Goal: Information Seeking & Learning: Compare options

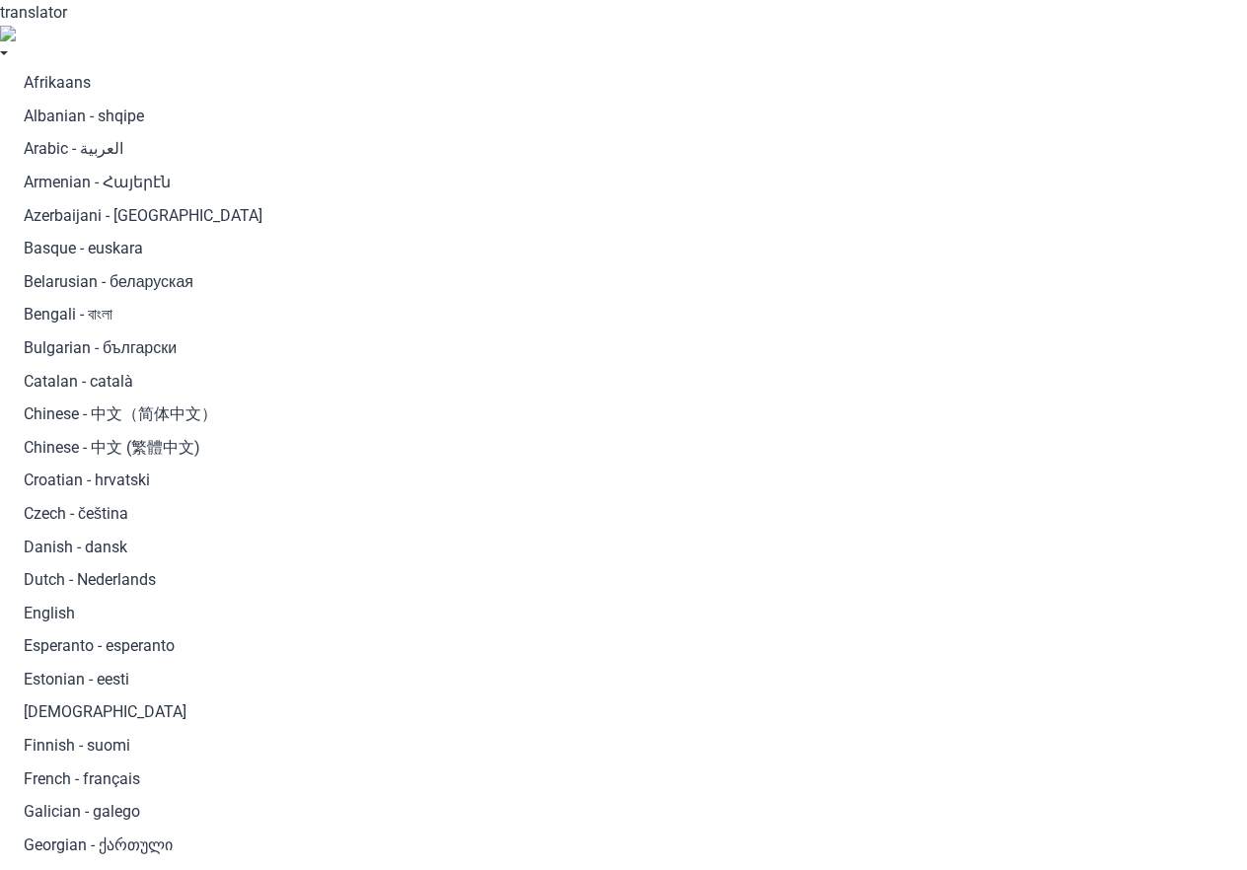
paste input "Dubai Exp"
type input "Dubai Exp"
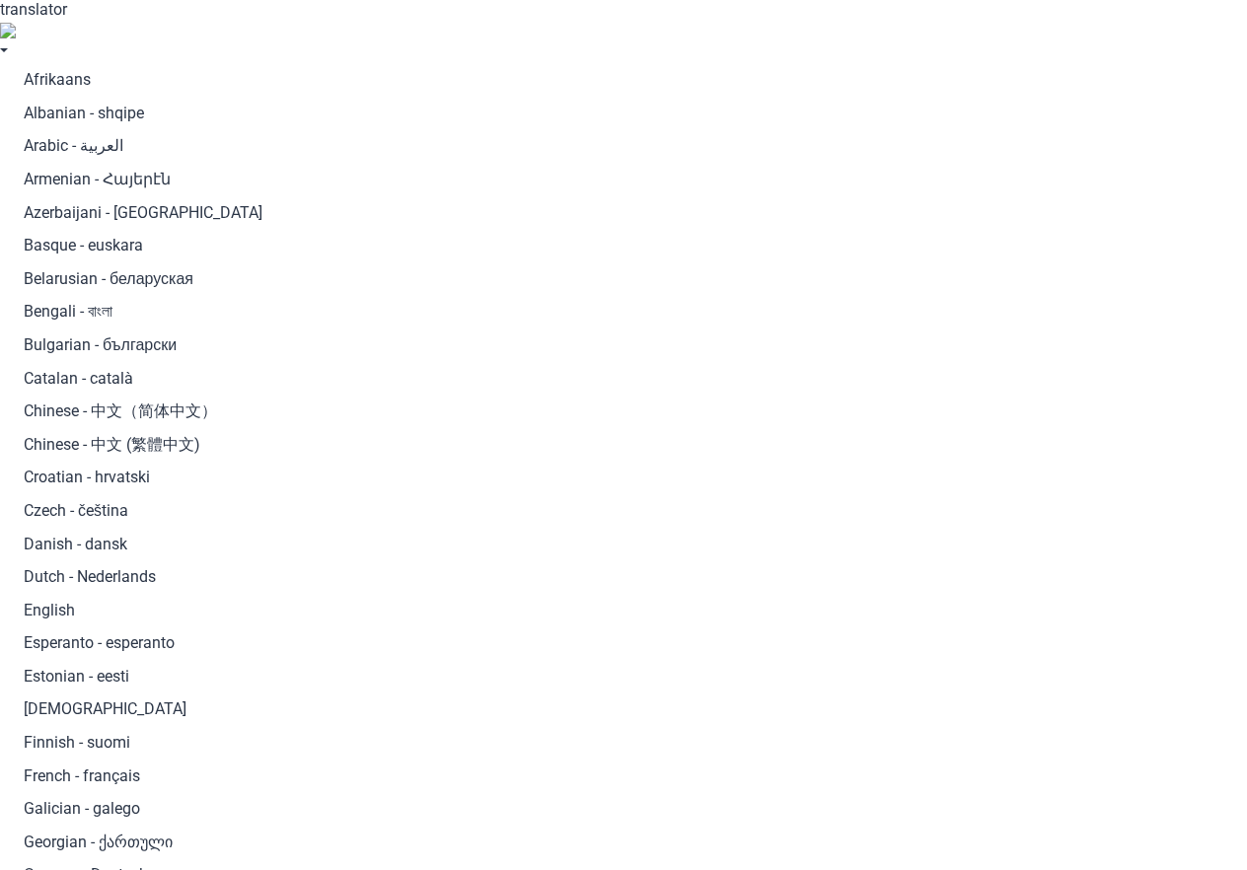
scroll to position [4, 0]
paste input "Dubai Exp"
type input "Dubai Exp"
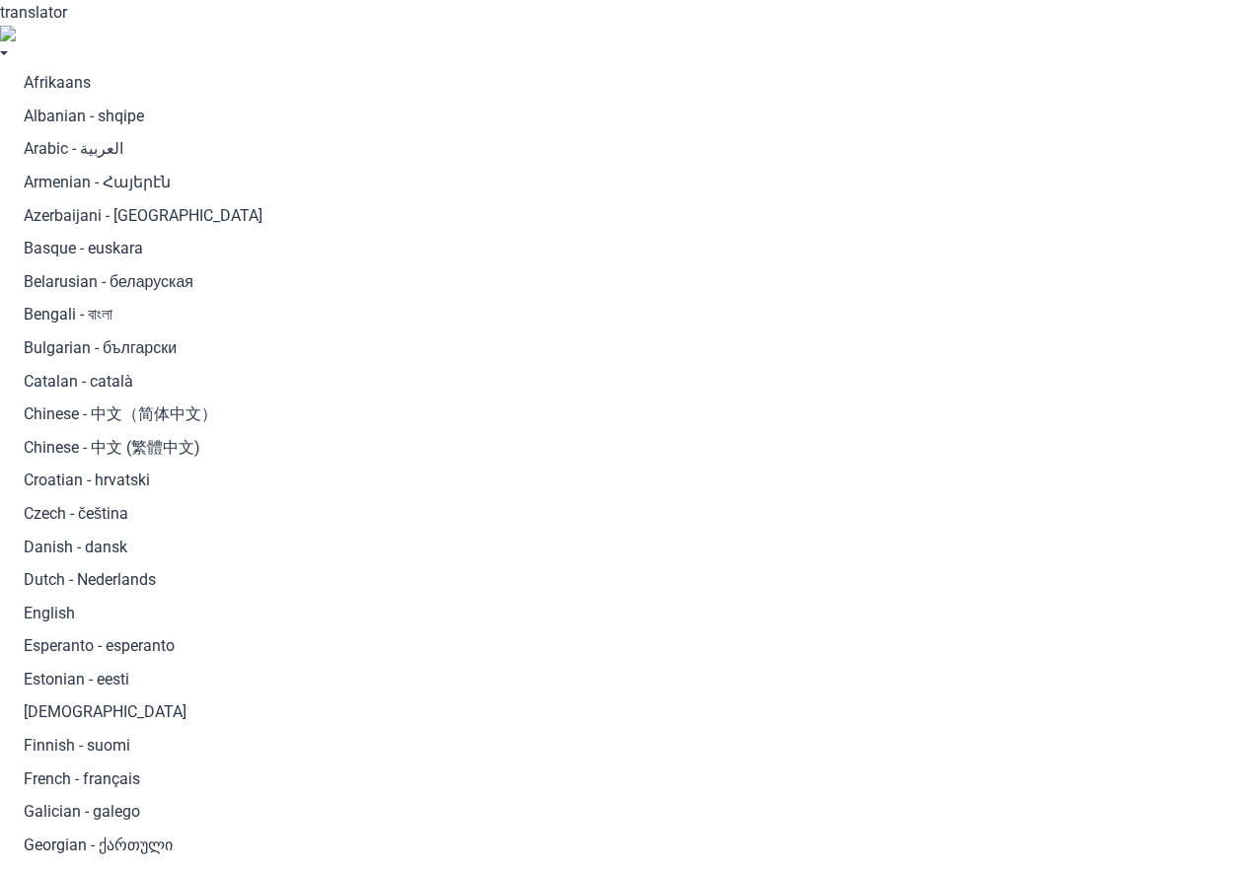
paste input "Amsterdam Al"
type input "Amsterdam Al"
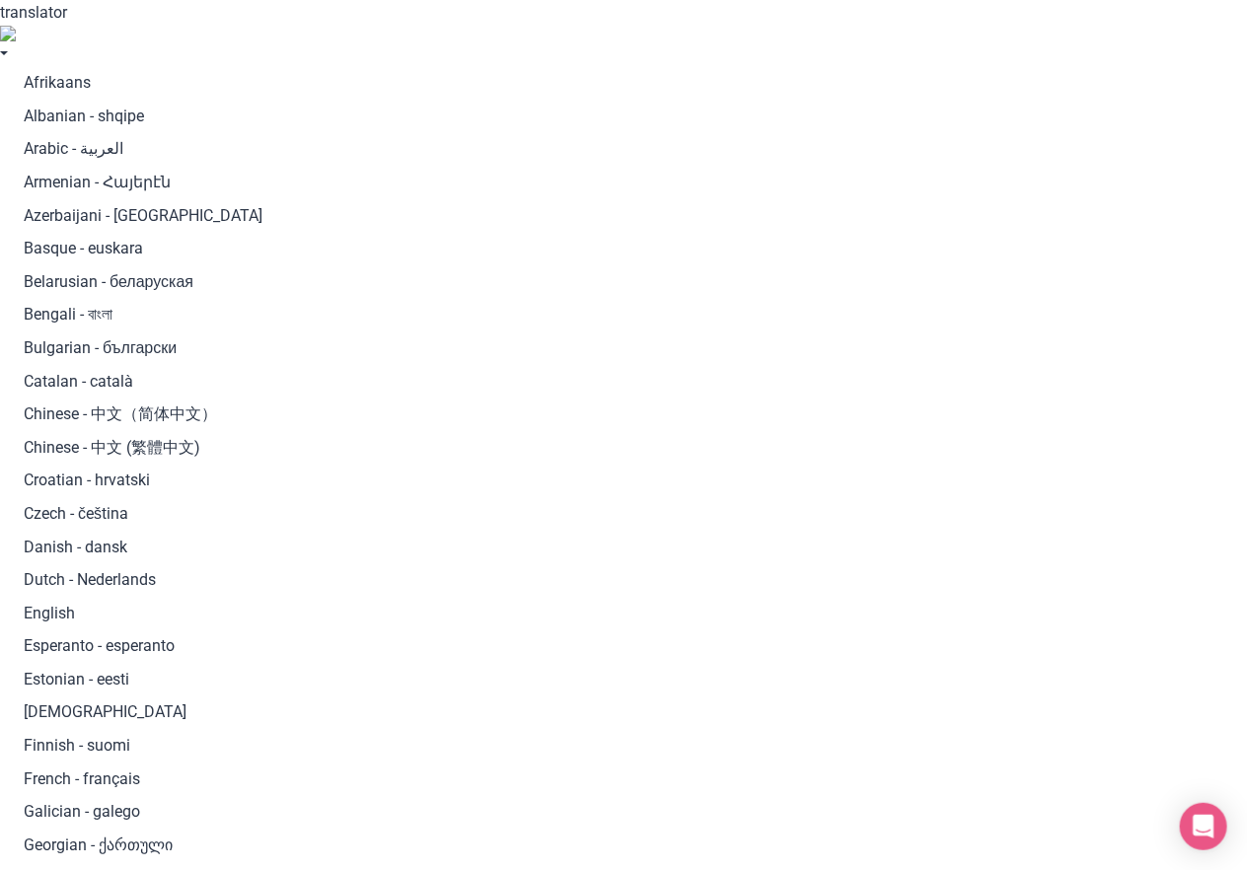
paste input "Amsterdam Al"
type input "Amsterdam"
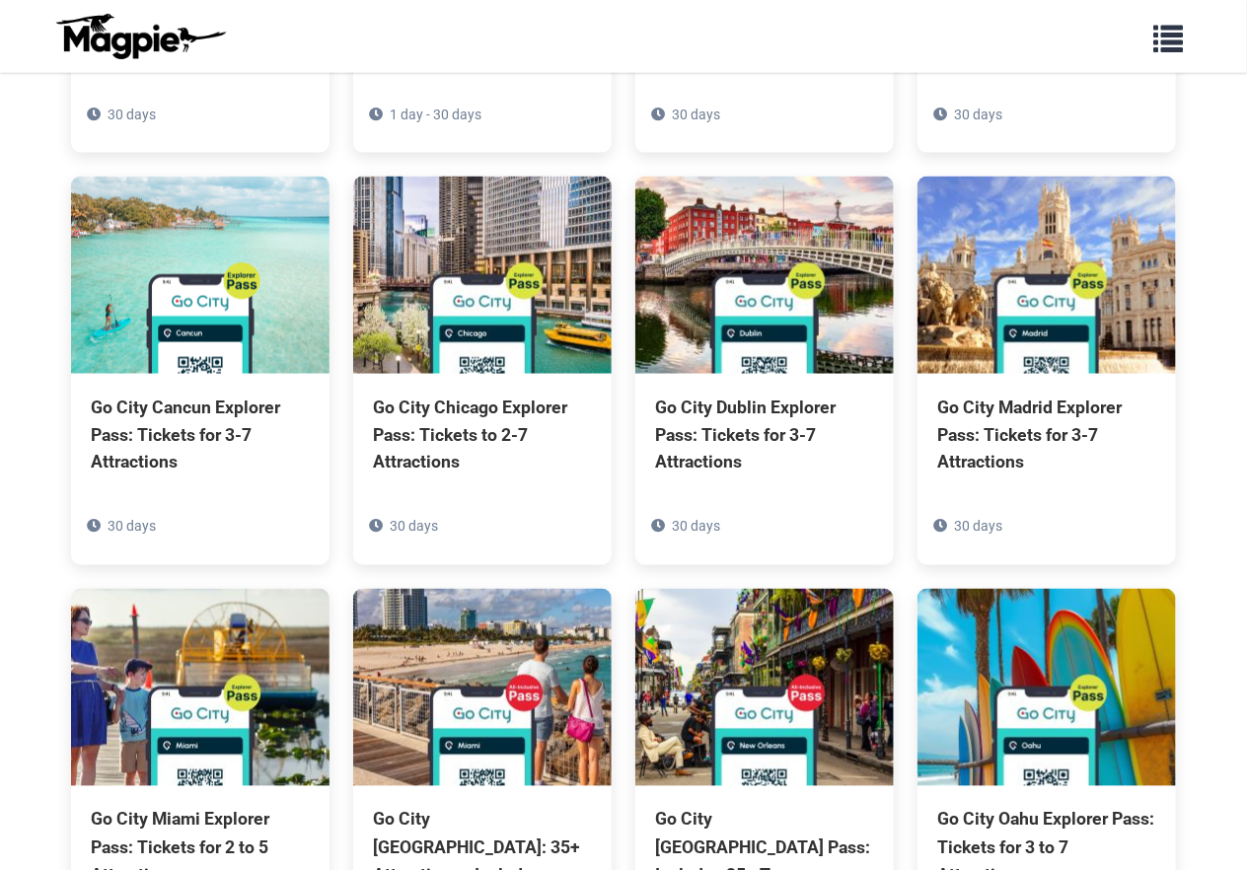
scroll to position [2893, 0]
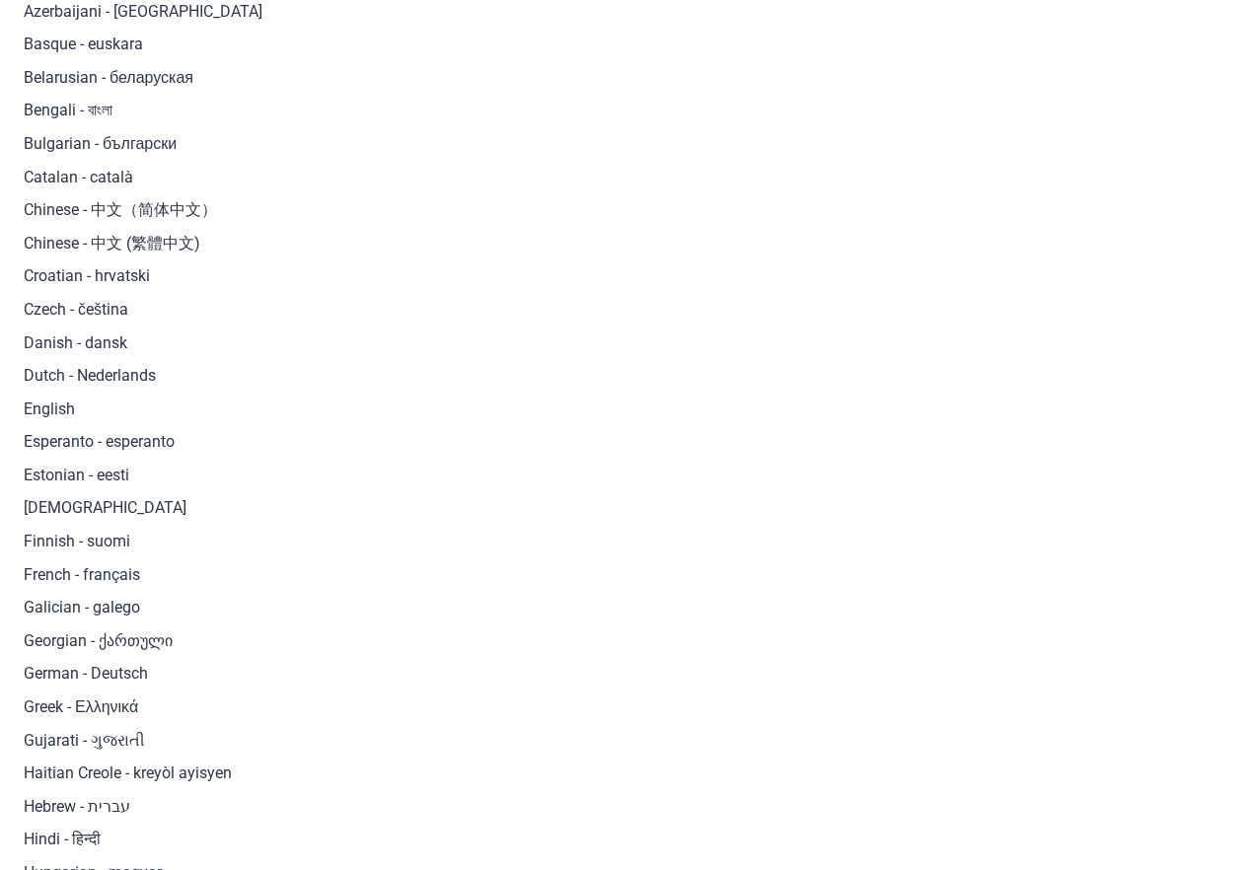
scroll to position [0, 0]
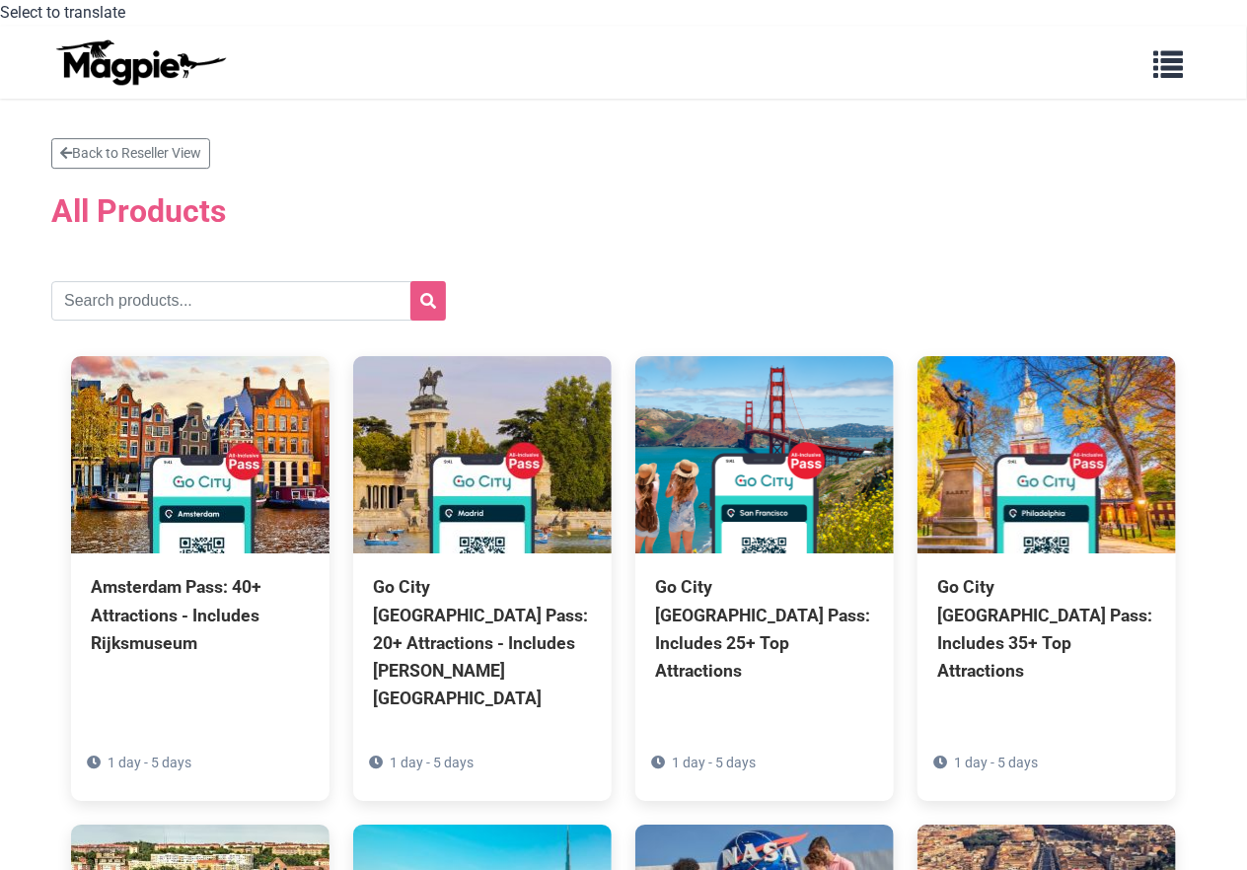
scroll to position [181, 0]
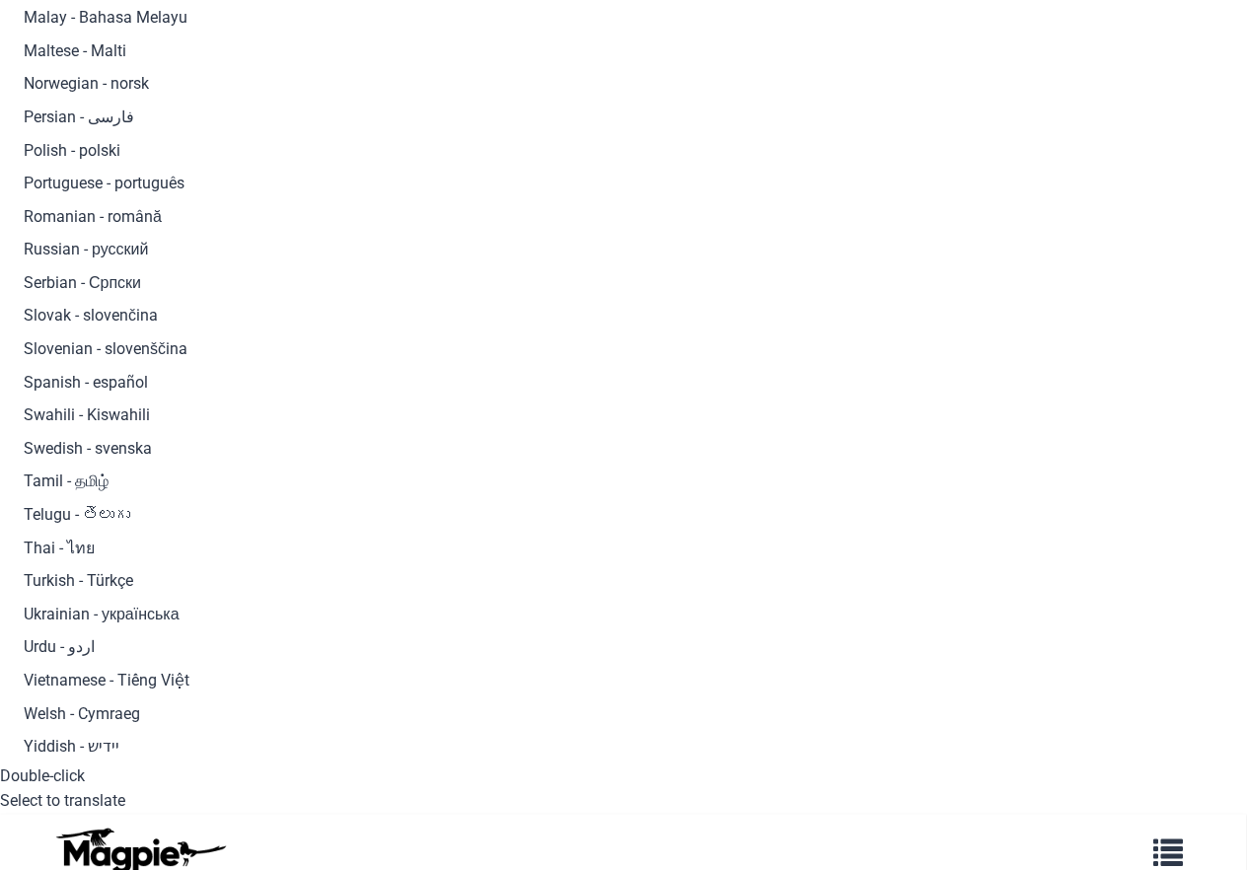
scroll to position [2245, 0]
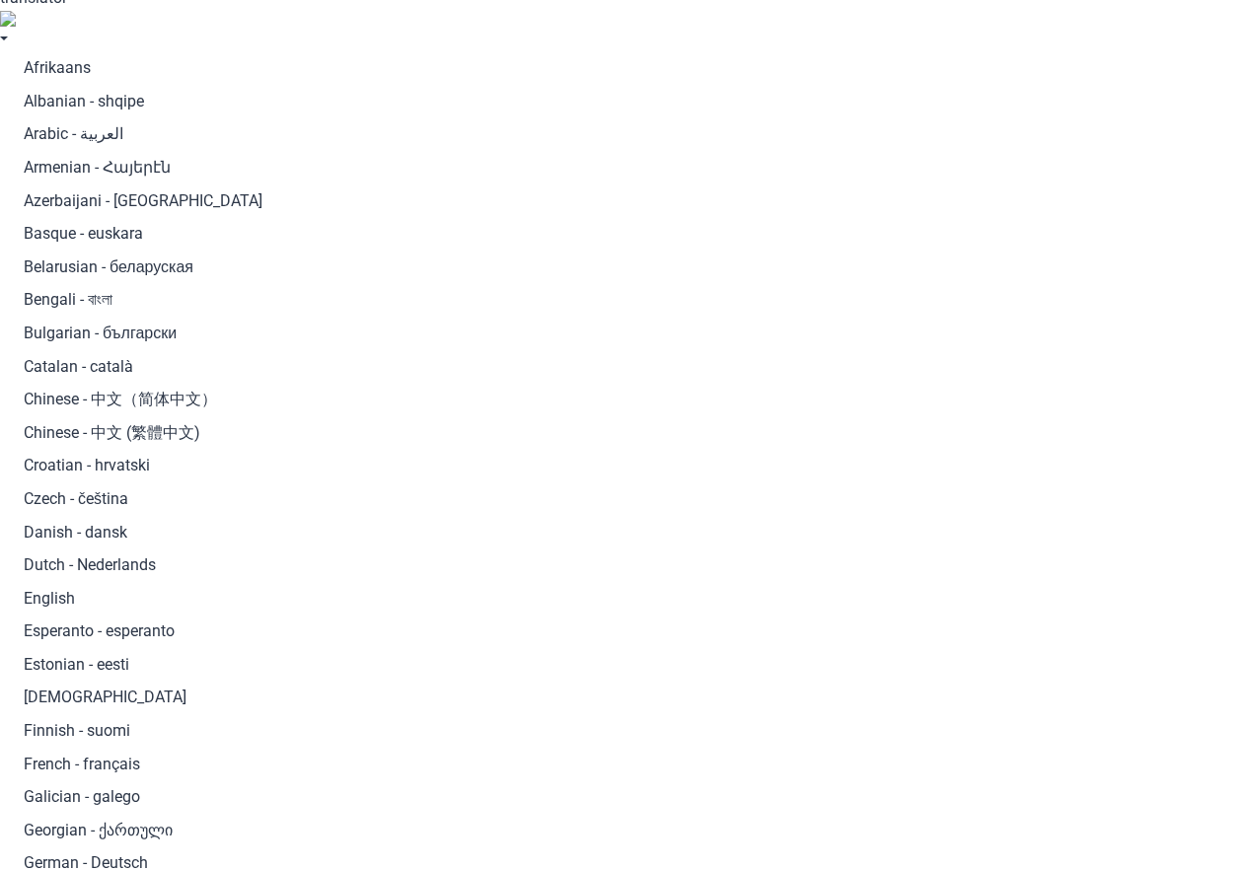
scroll to position [0, 0]
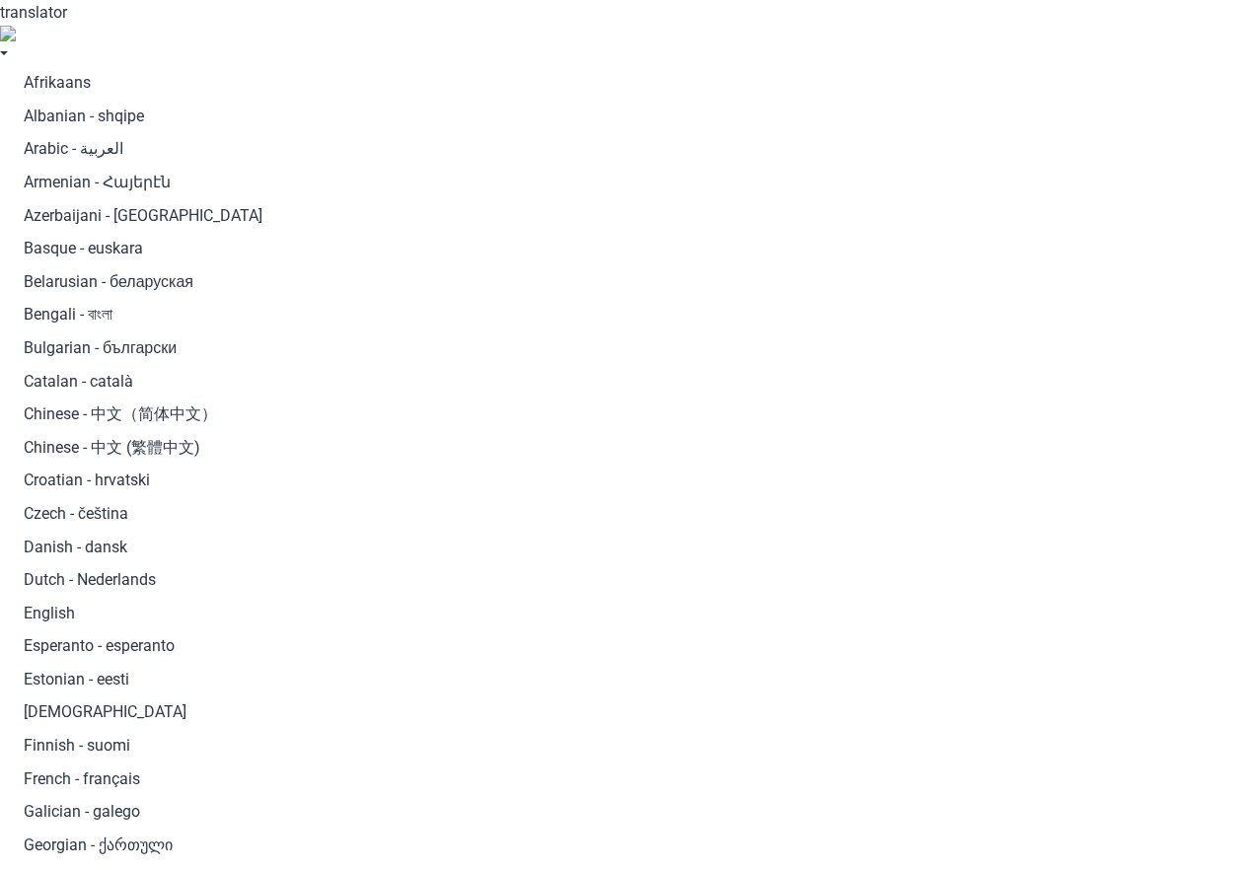
drag, startPoint x: 295, startPoint y: 192, endPoint x: -10, endPoint y: 175, distance: 305.3
copy h2 "All Products"
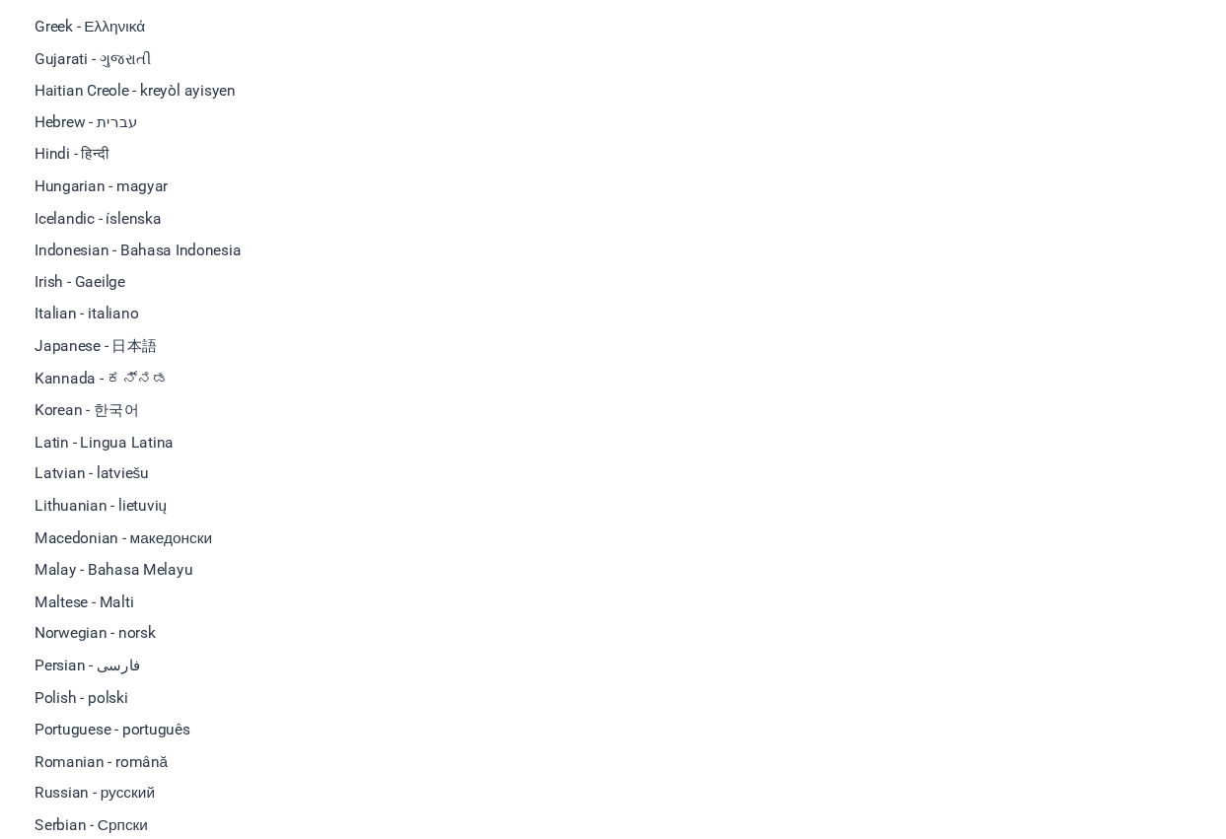
scroll to position [155, 0]
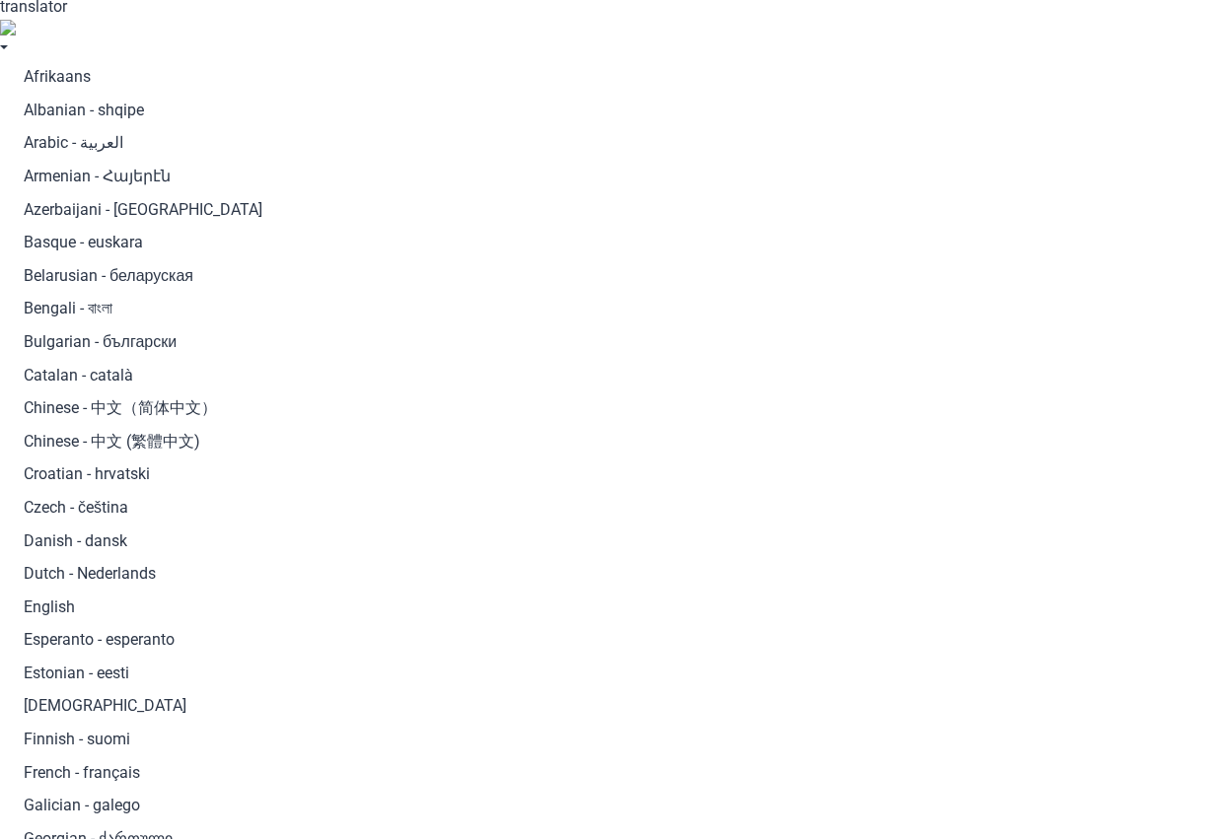
scroll to position [0, 0]
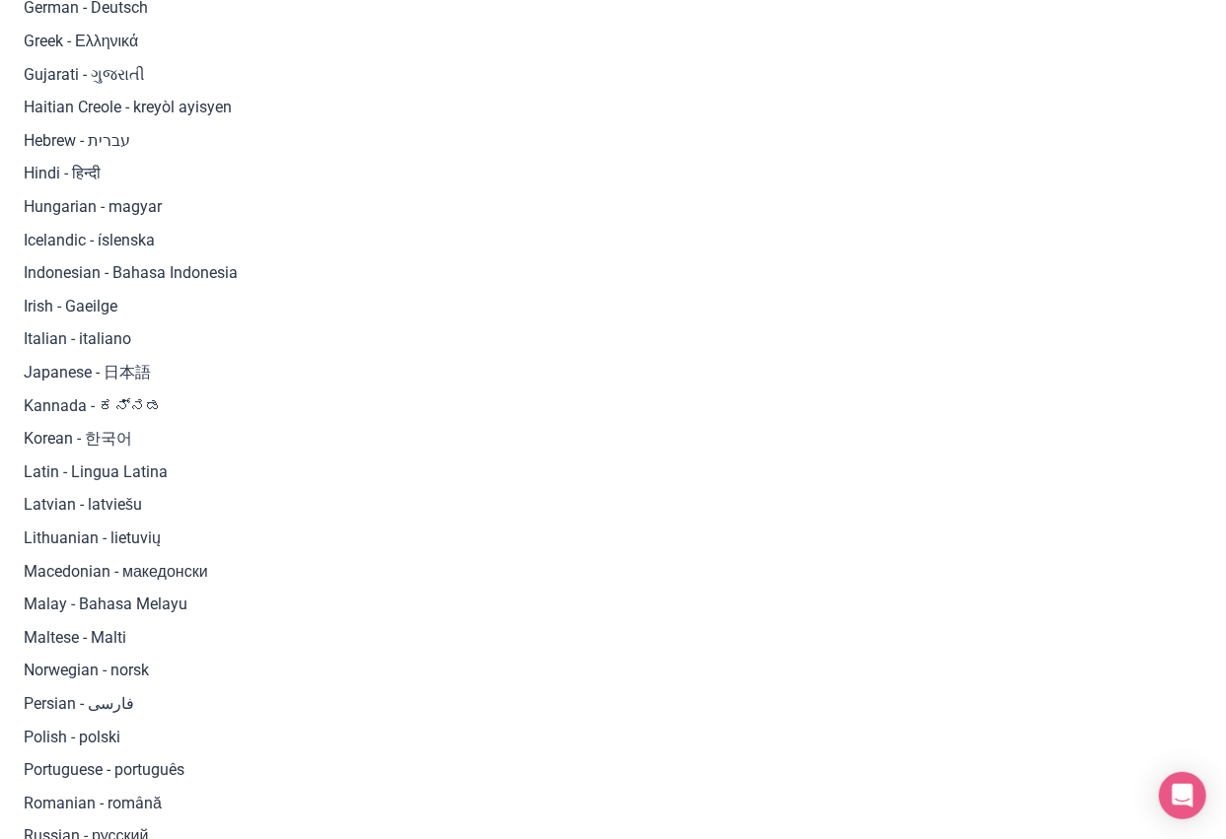
scroll to position [844, 0]
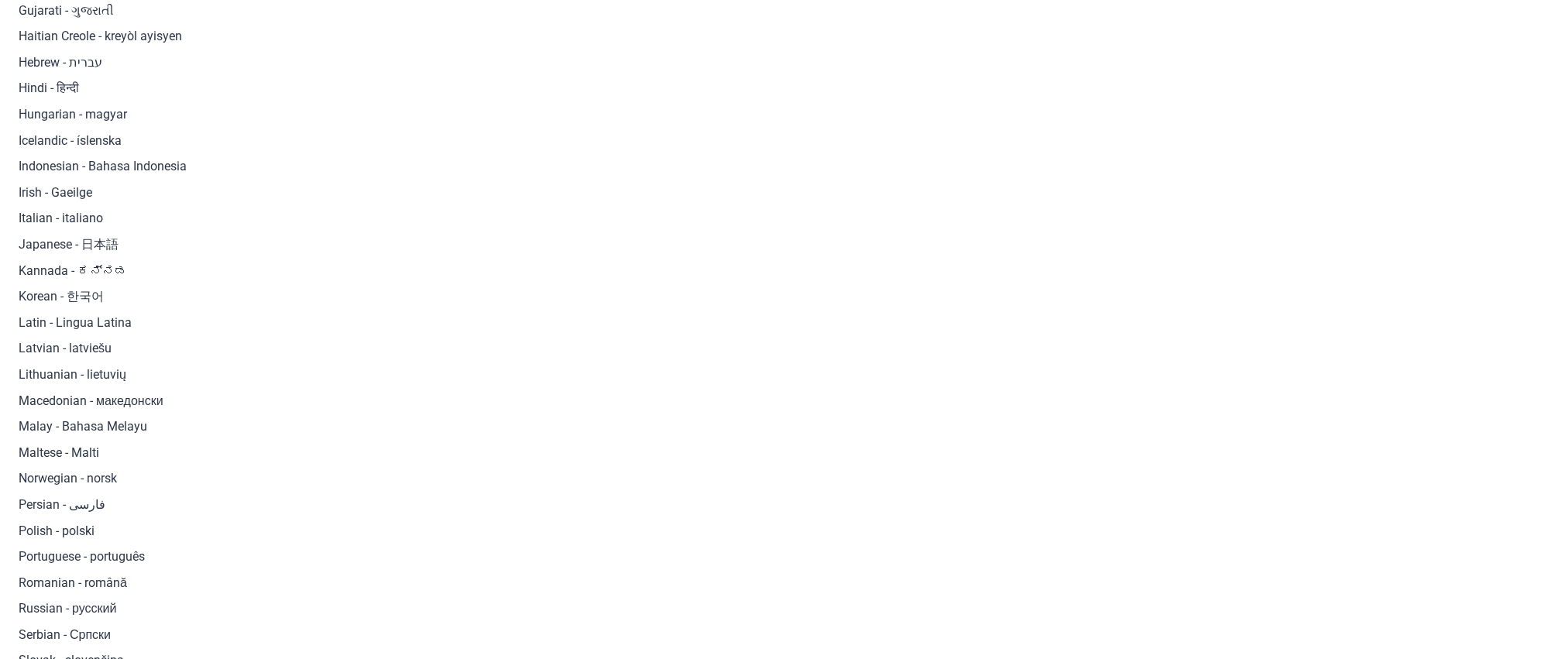
scroll to position [819, 0]
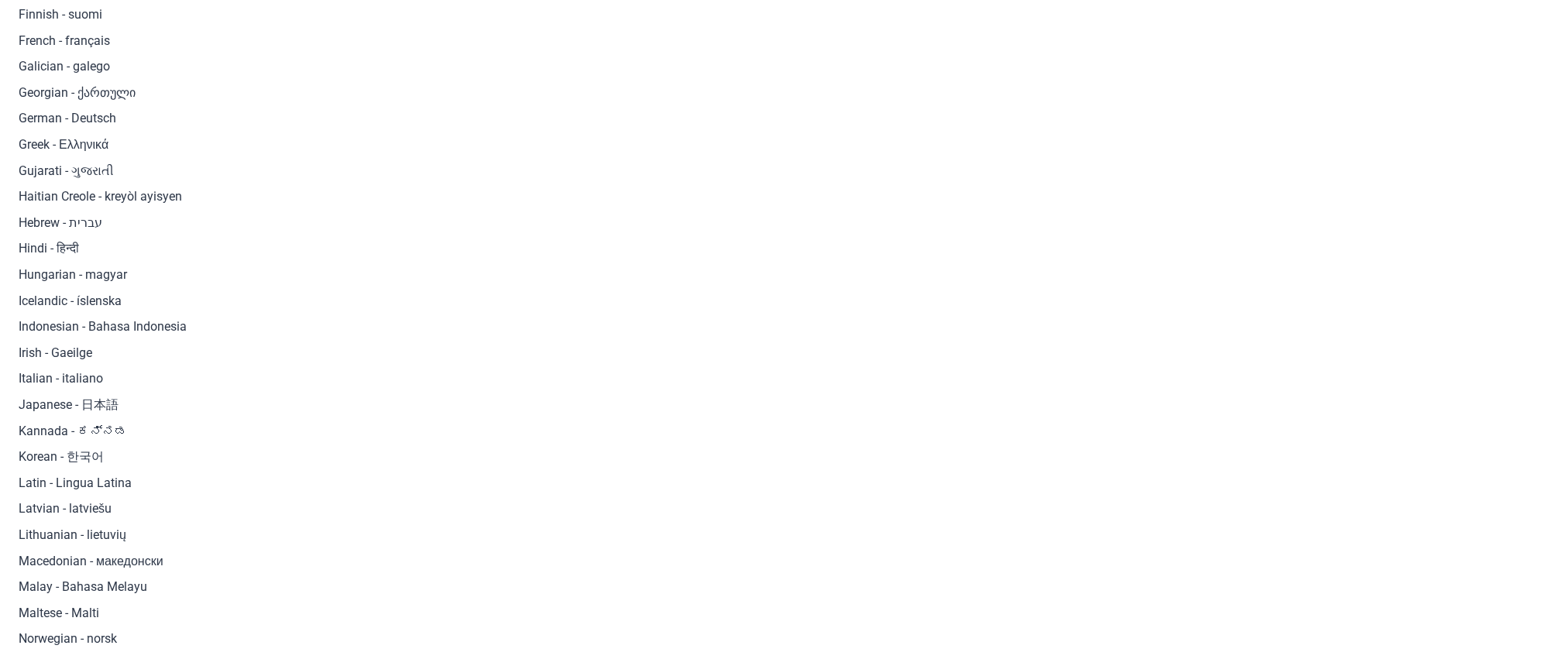
scroll to position [1056, 0]
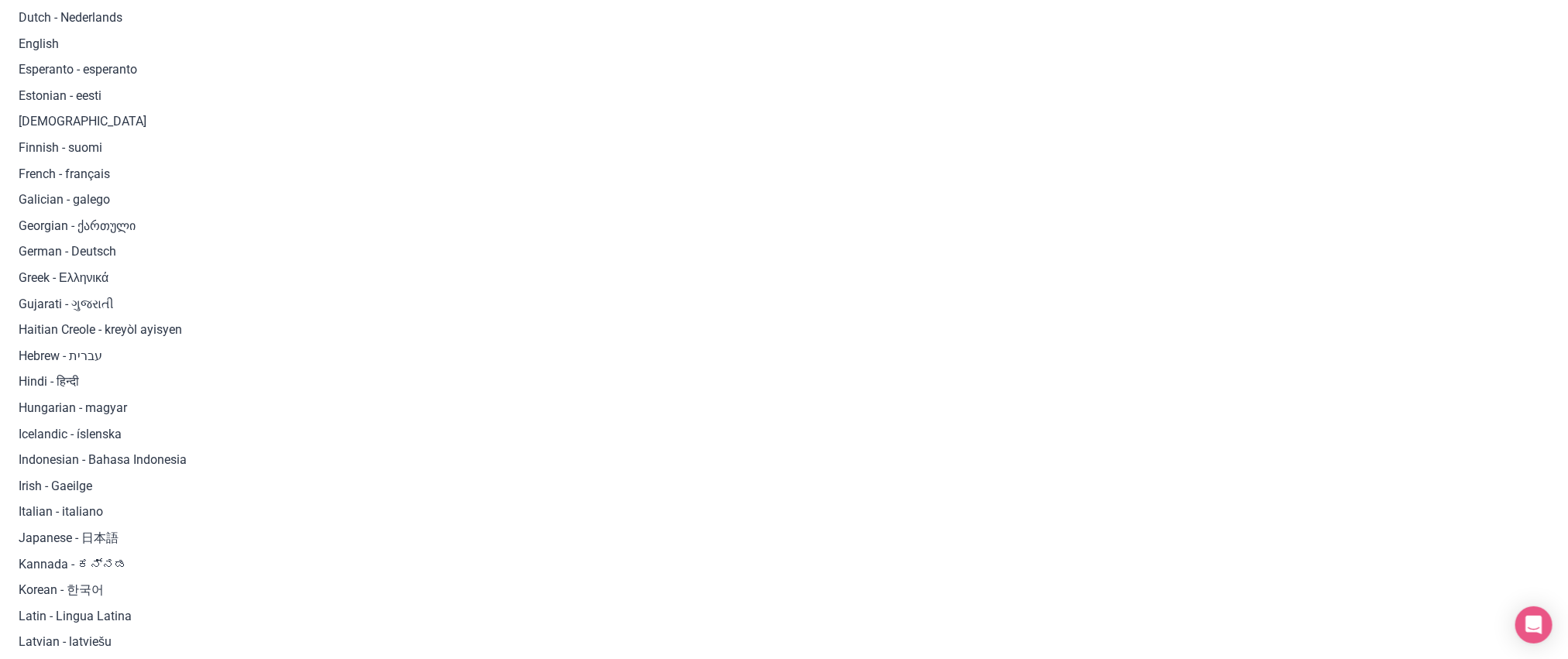
scroll to position [838, 0]
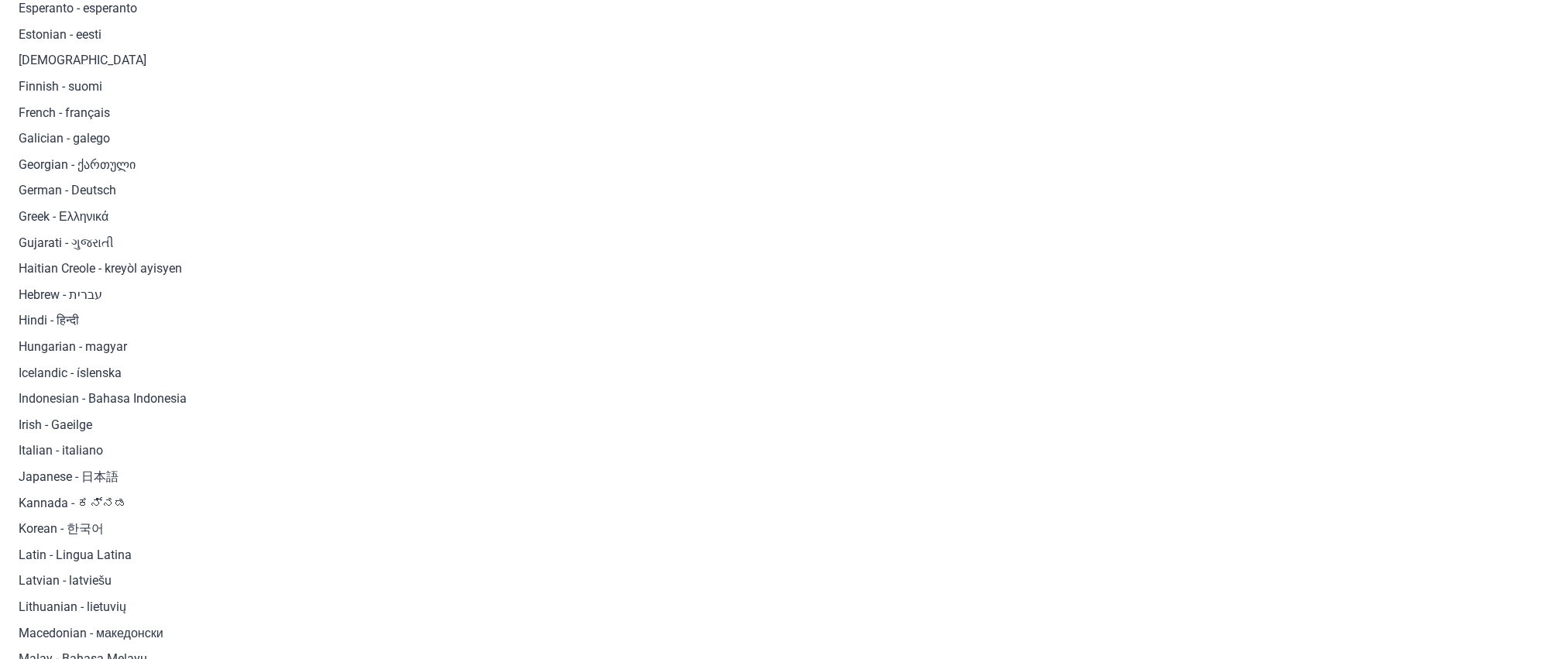
scroll to position [457, 0]
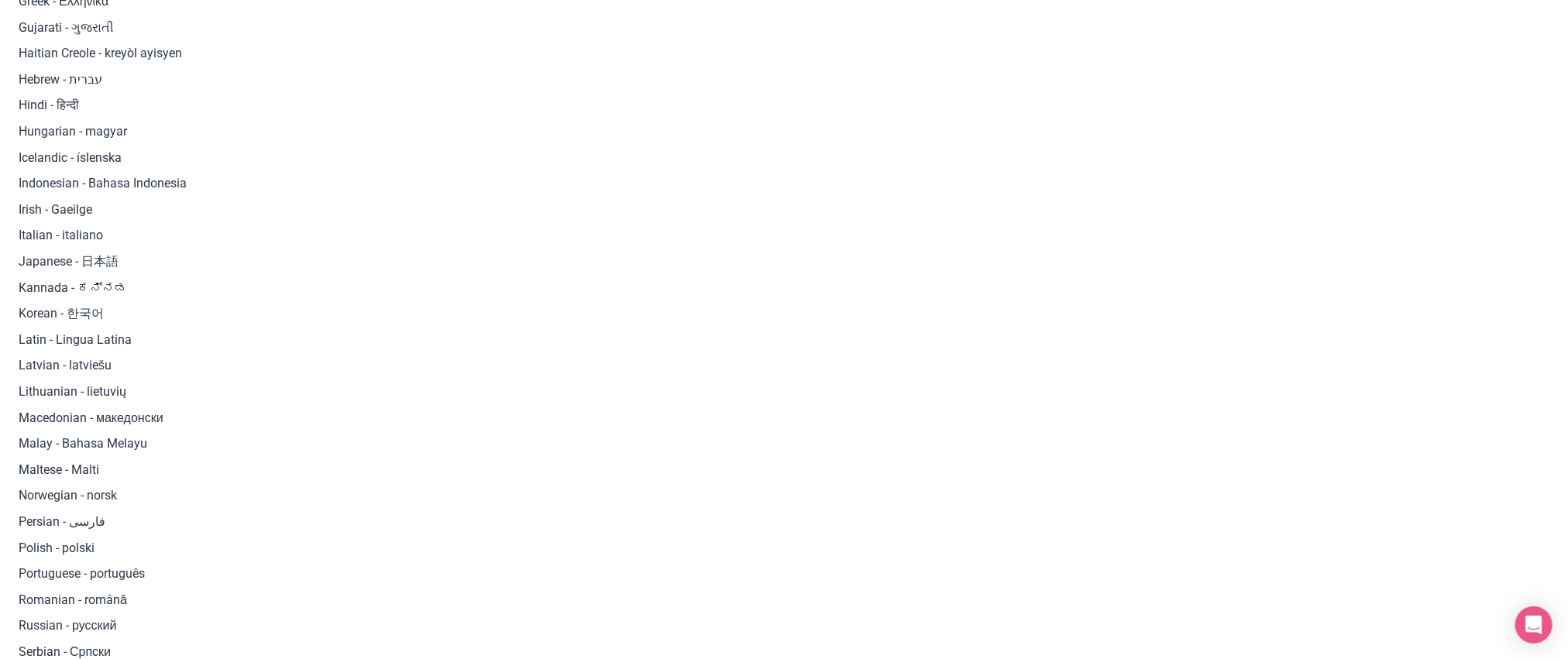
scroll to position [721, 0]
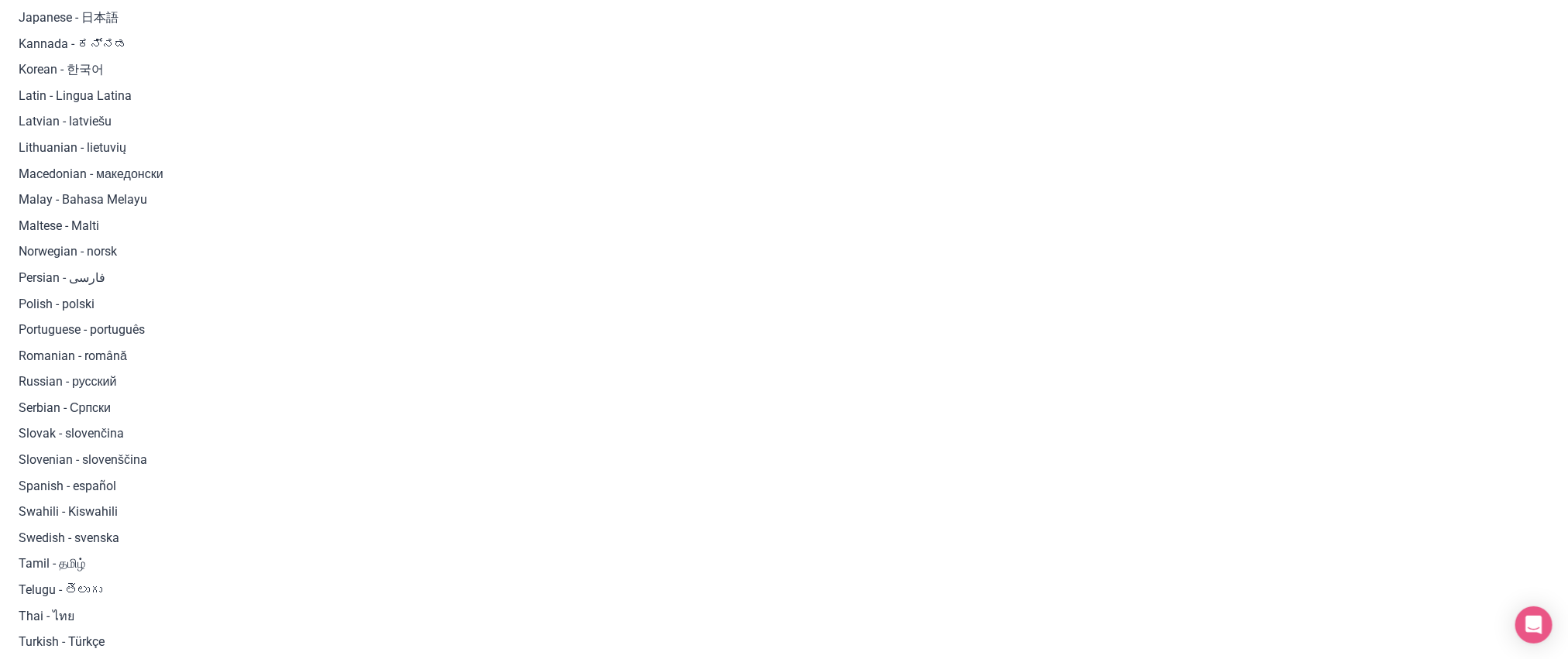
scroll to position [975, 0]
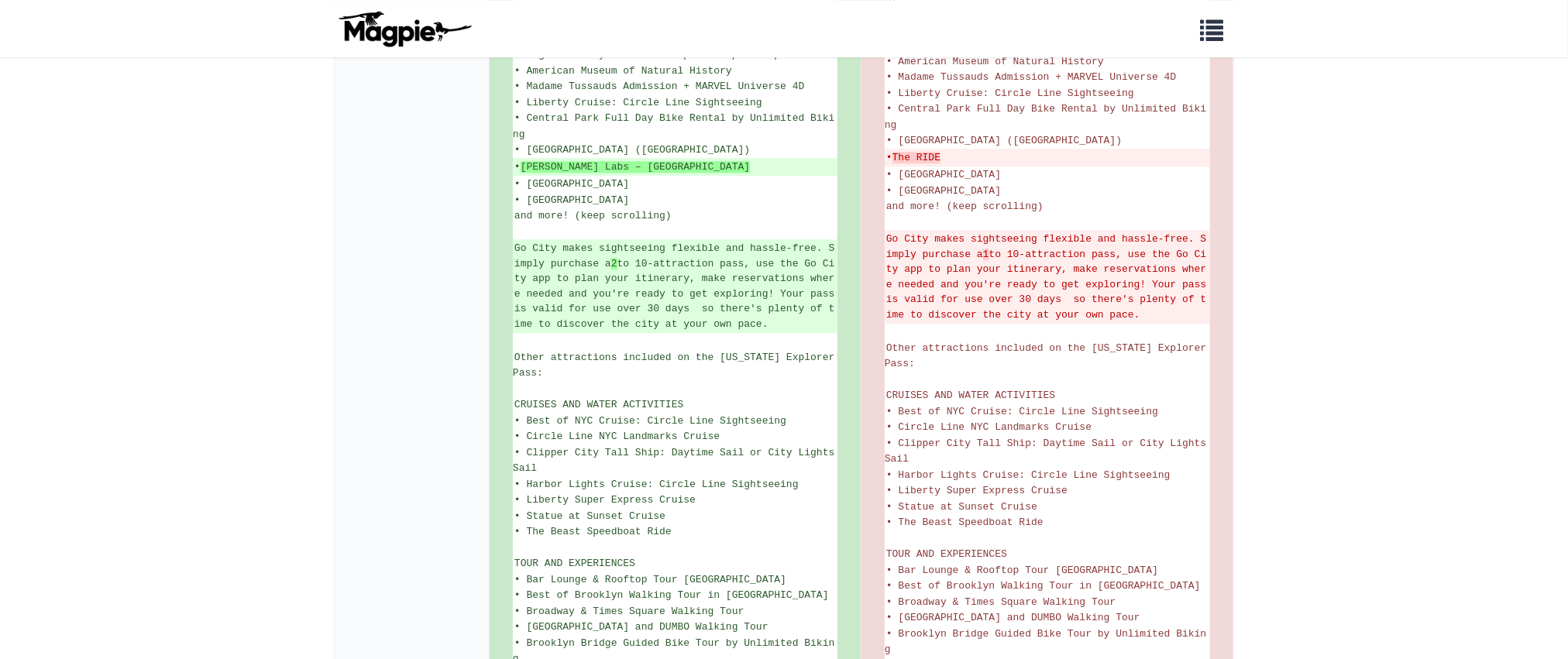
scroll to position [2628, 0]
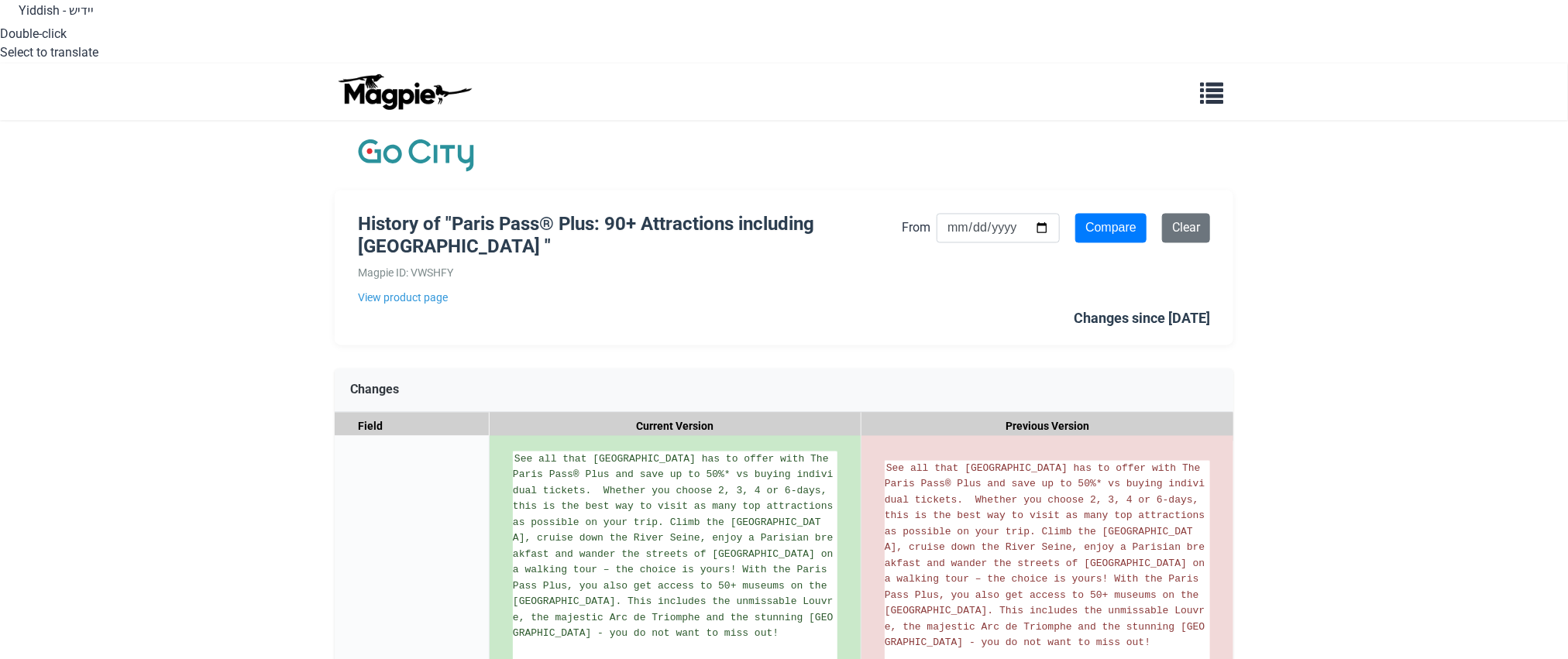
scroll to position [2046, 0]
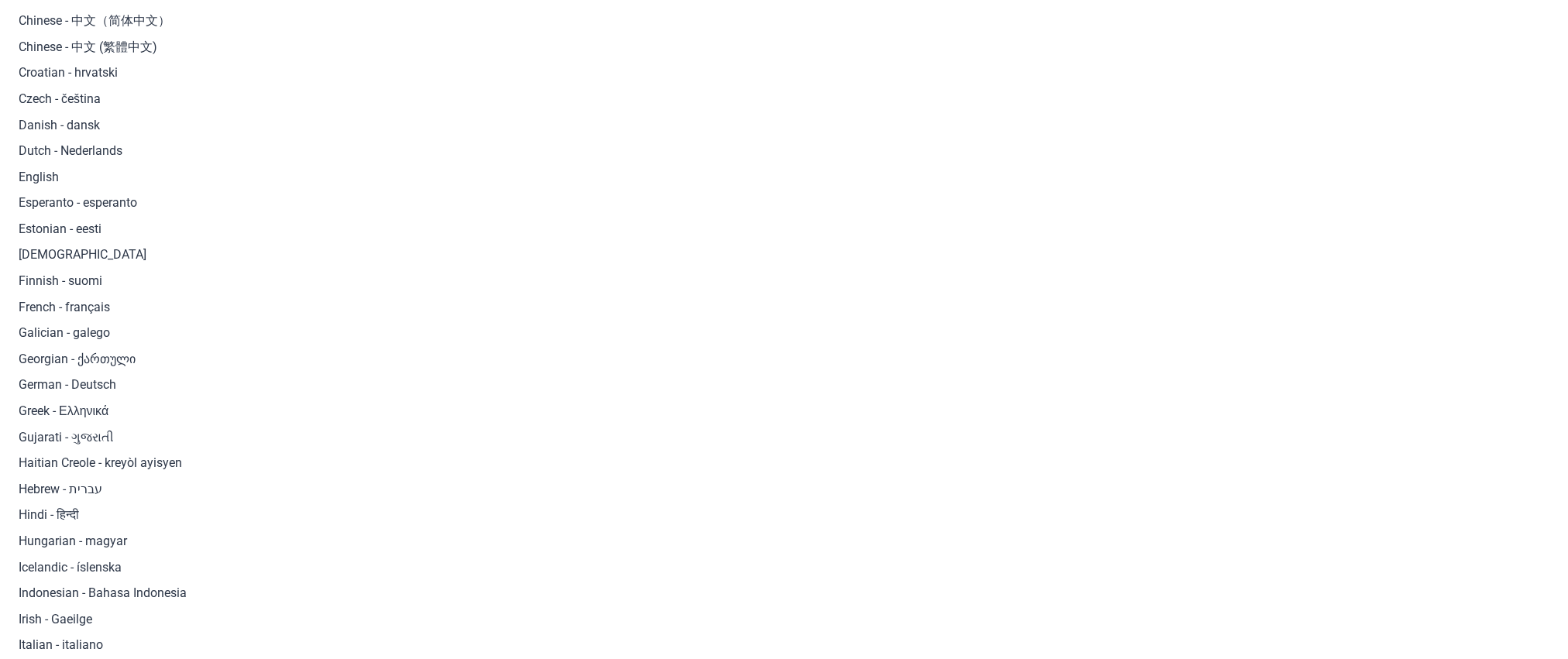
scroll to position [588, 0]
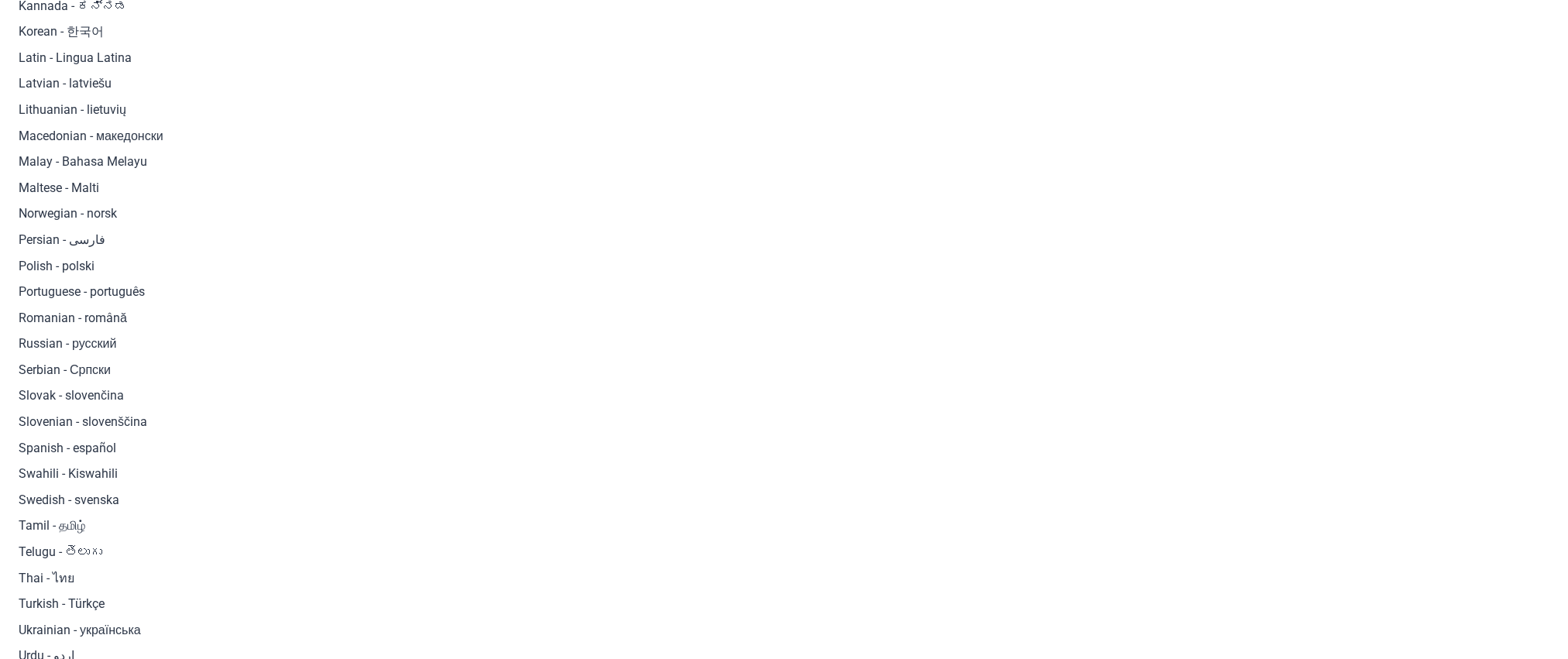
scroll to position [1179, 0]
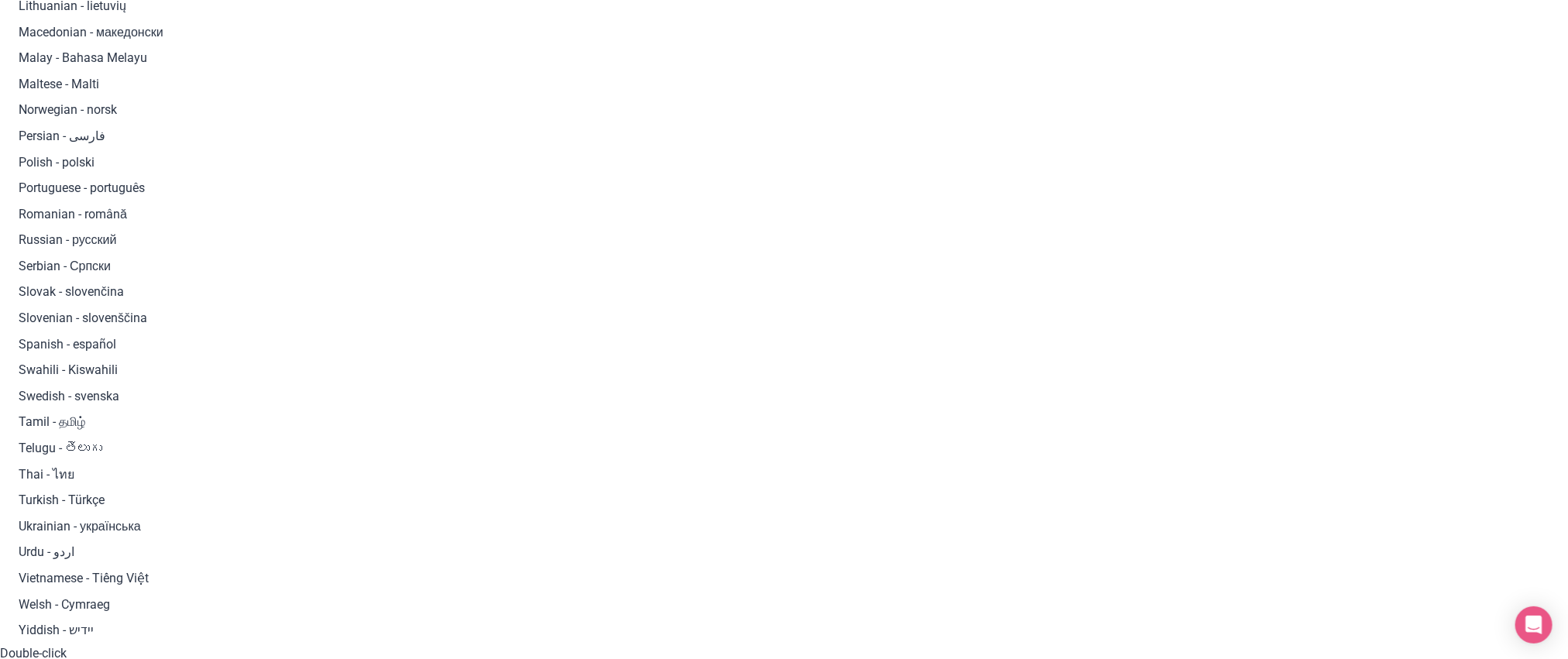
scroll to position [837, 0]
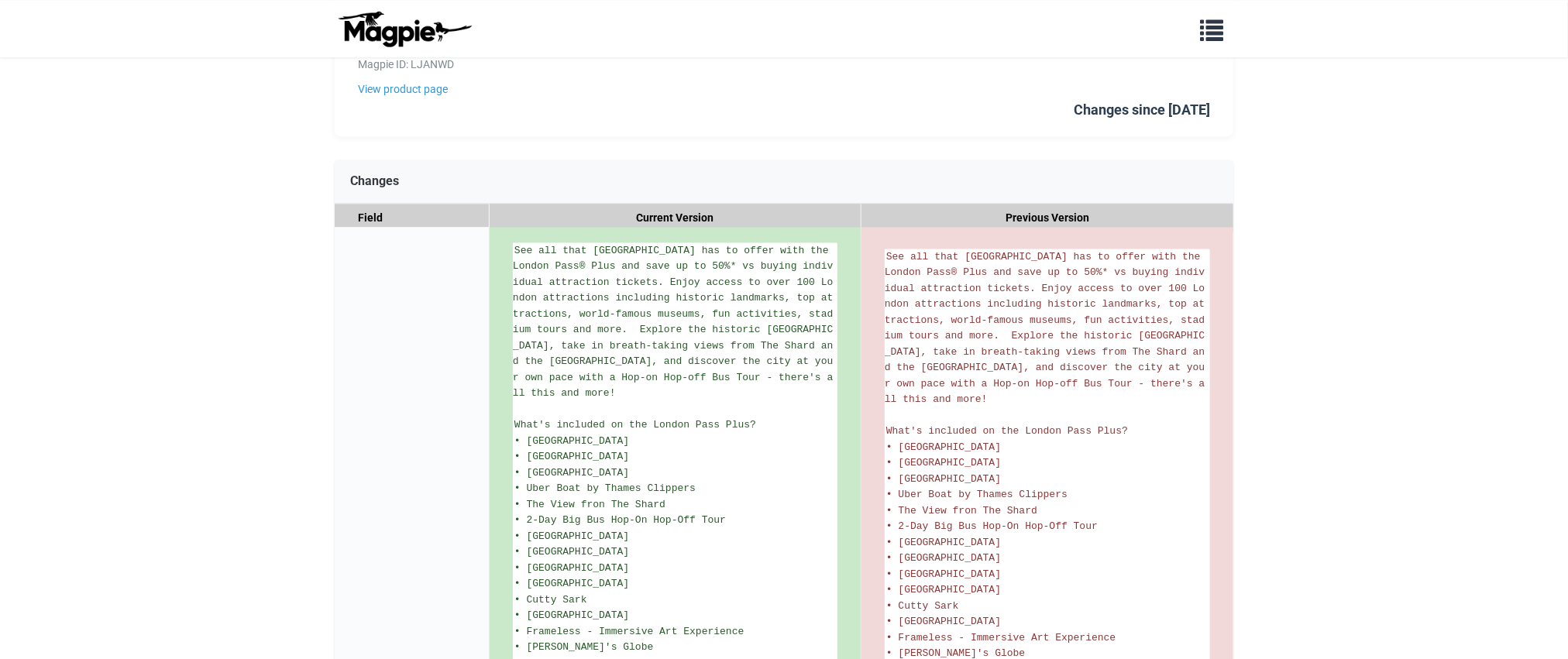
scroll to position [2098, 0]
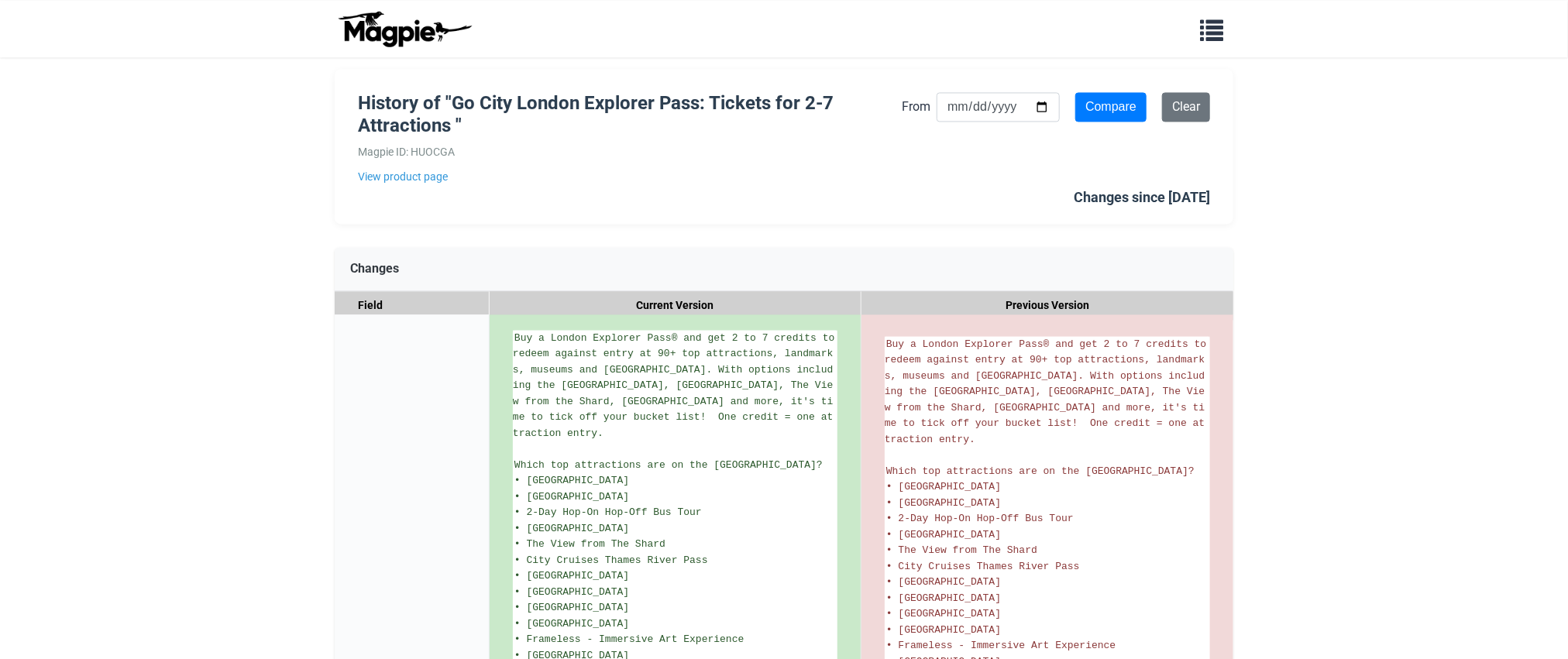
scroll to position [2131, 0]
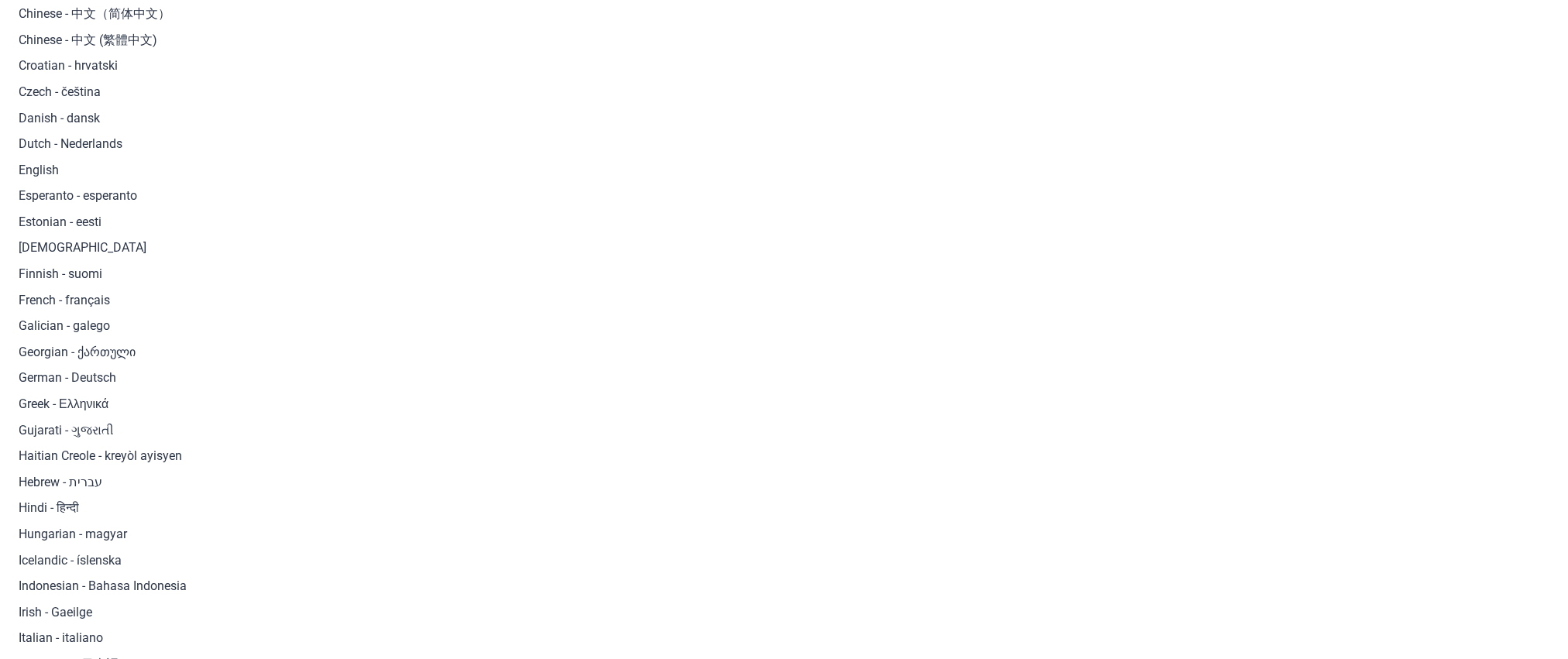
scroll to position [855, 0]
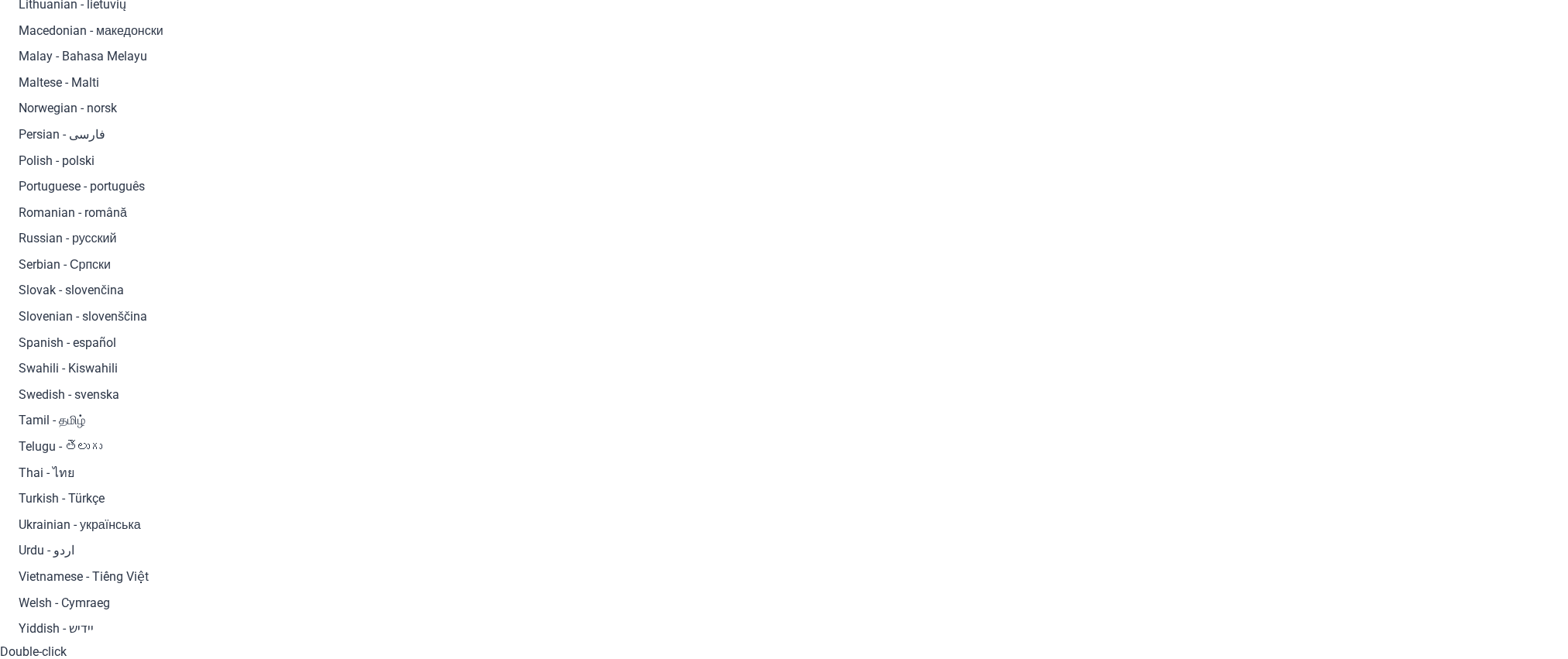
scroll to position [1104, 0]
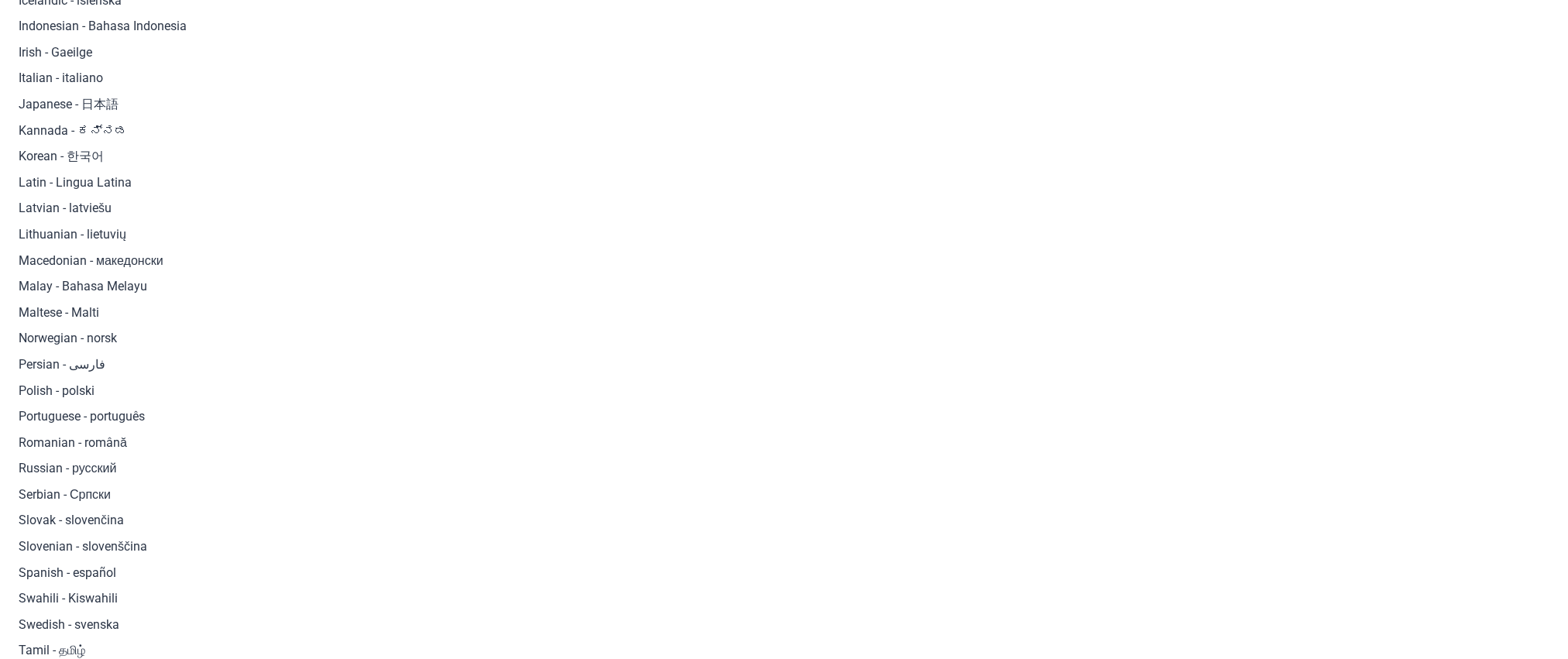
scroll to position [1088, 0]
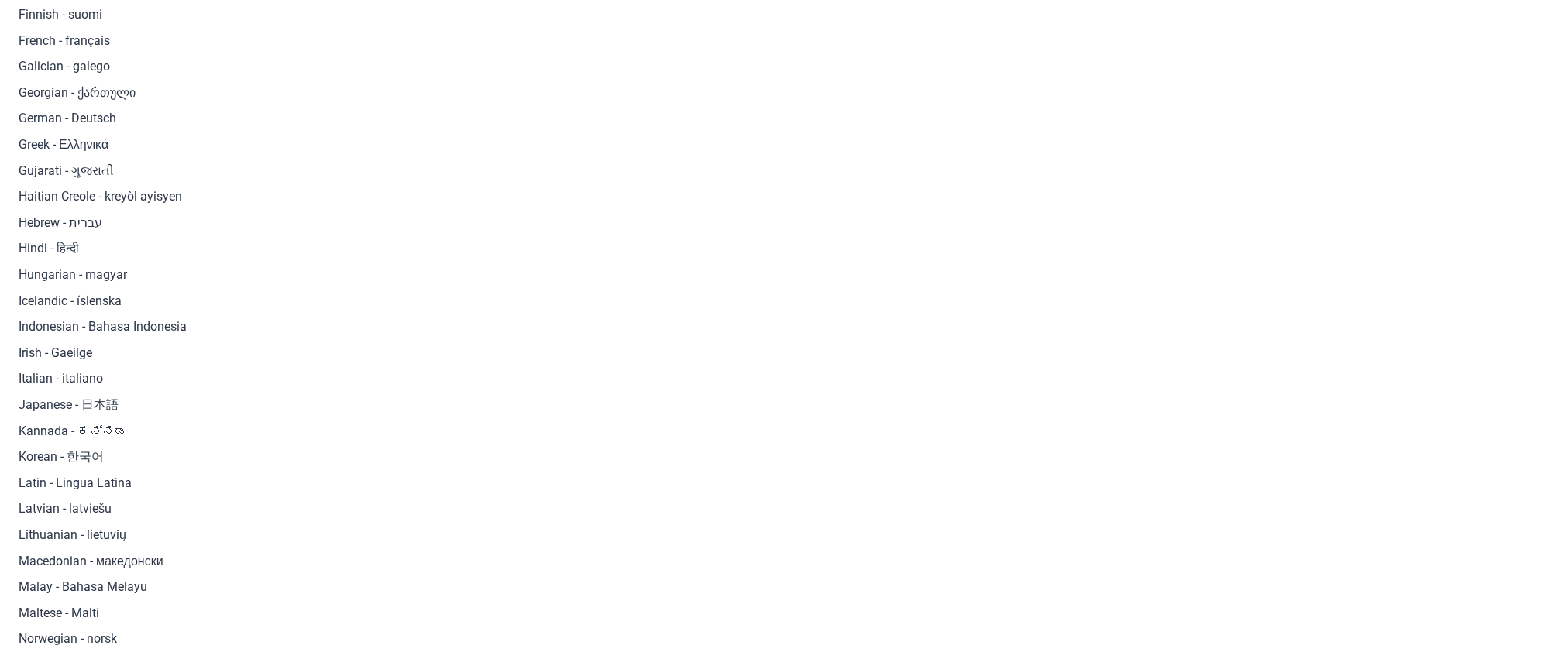
scroll to position [1056, 0]
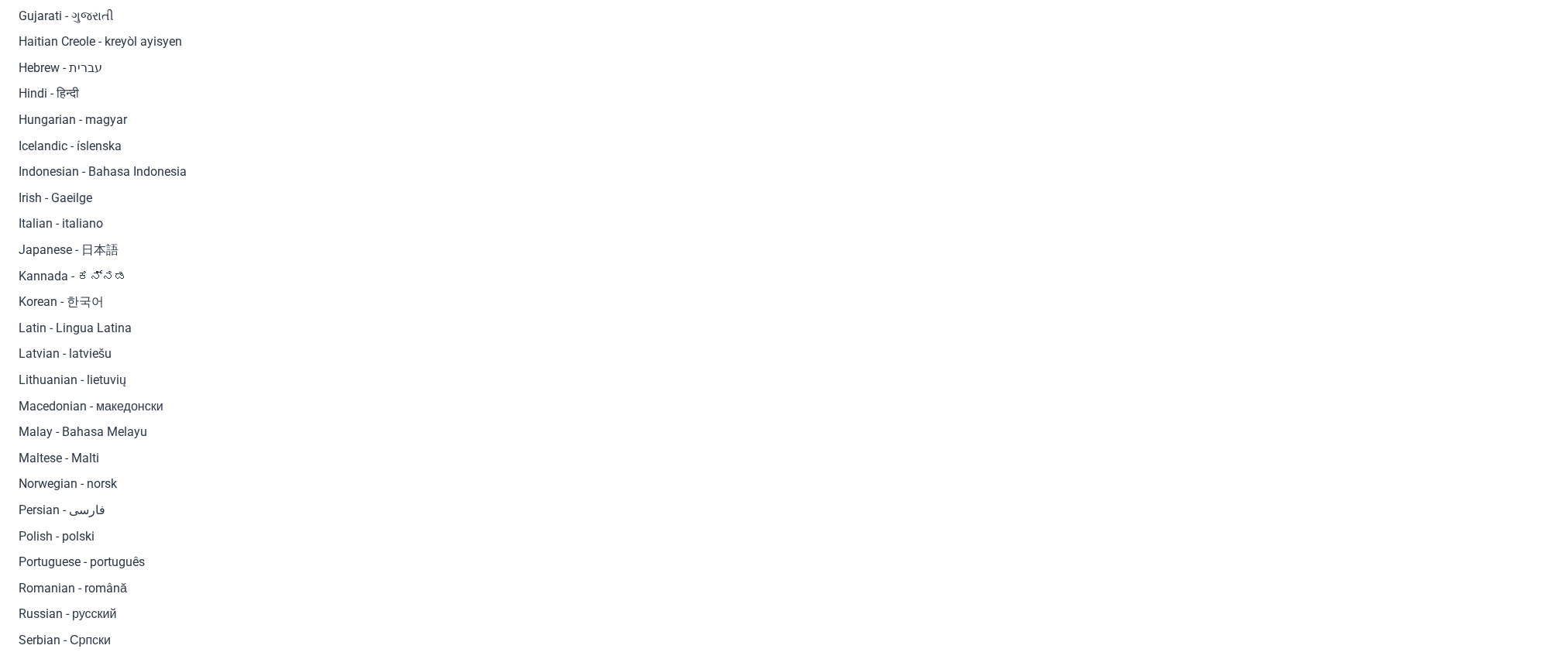
scroll to position [1089, 0]
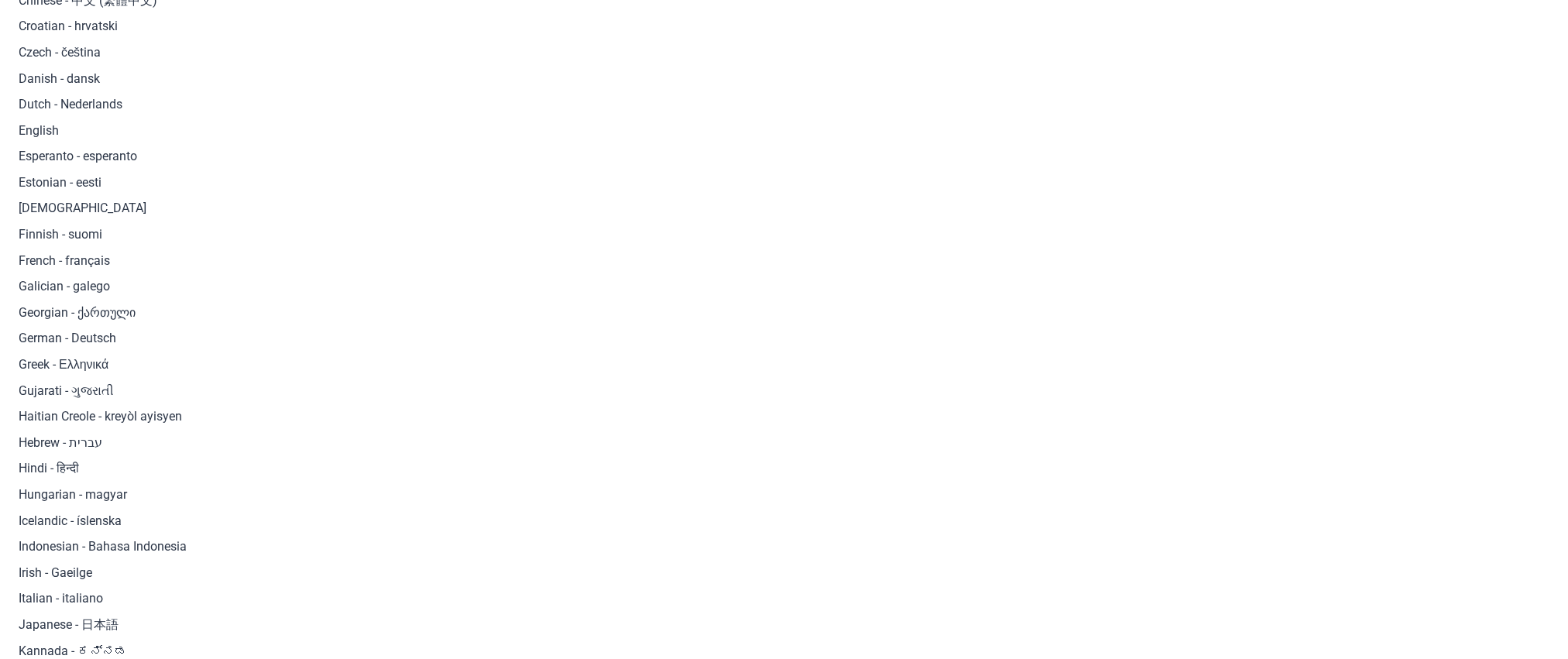
scroll to position [657, 0]
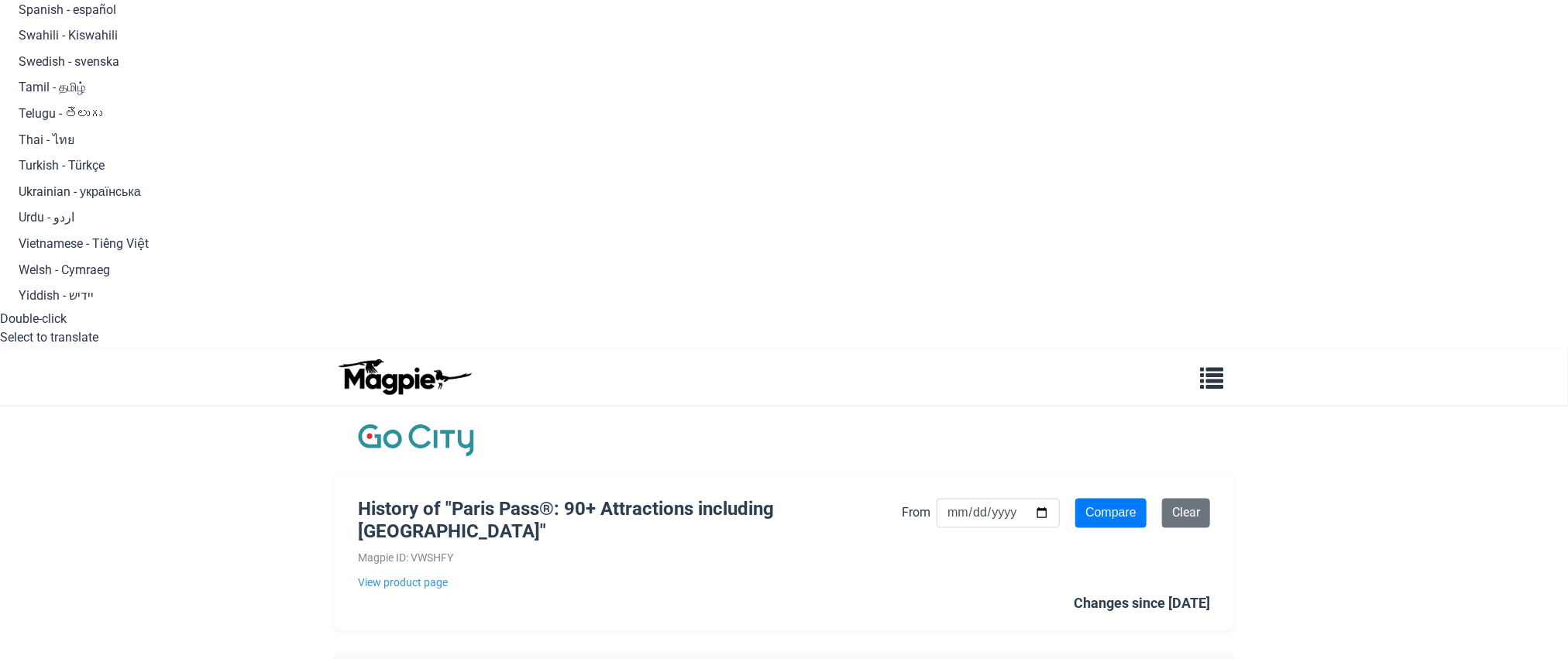
scroll to position [1612, 0]
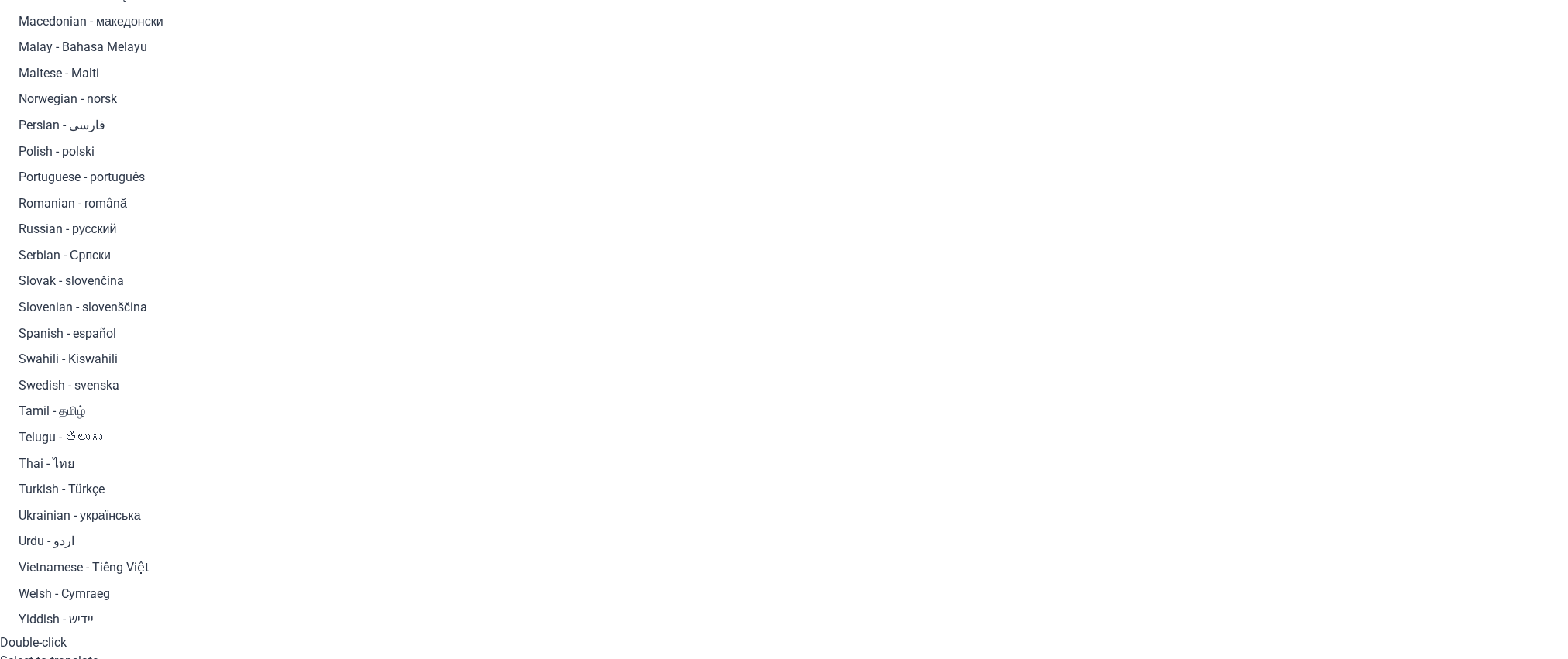
scroll to position [1139, 0]
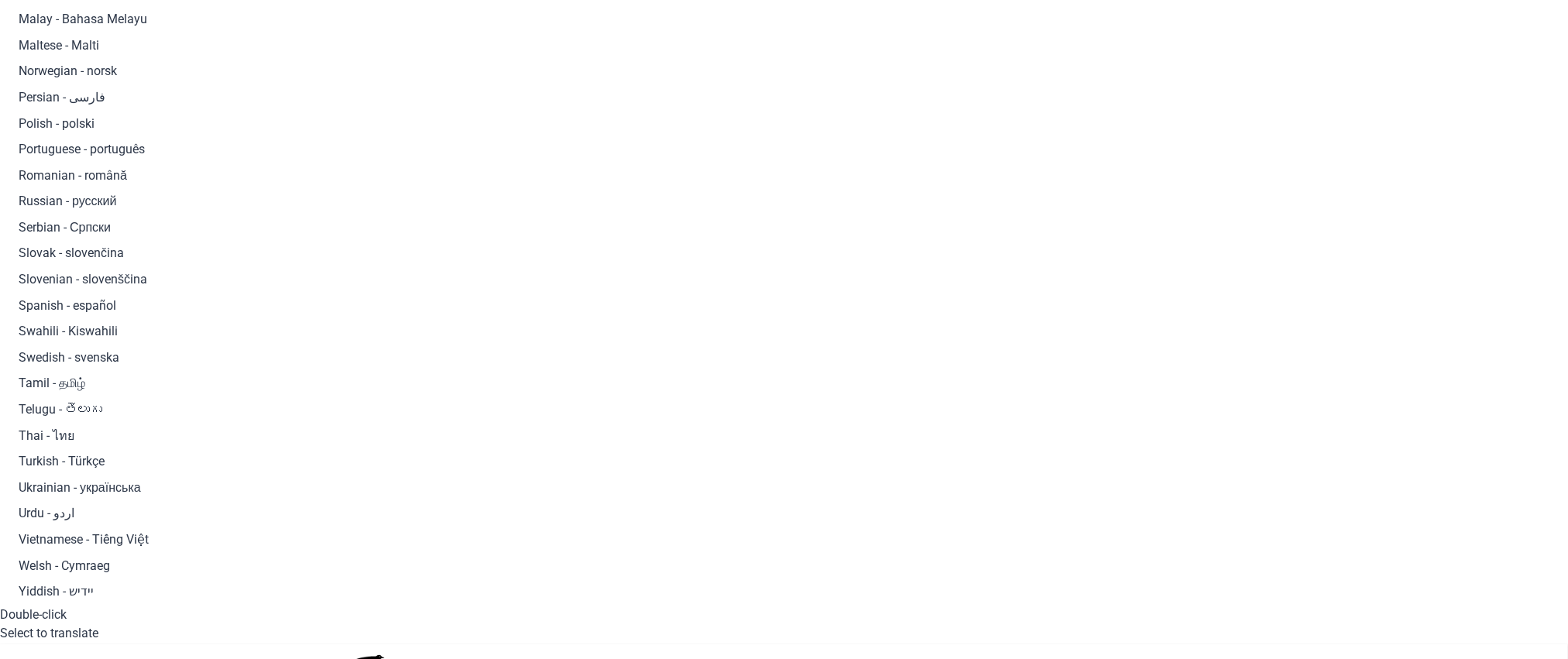
click at [1419, 196] on body "translator Afrikaans Albanian - shqipe Arabic - ‎‫العربية‬‎ Armenian - Հայերէն …" at bounding box center [784, 672] width 1568 height 3621
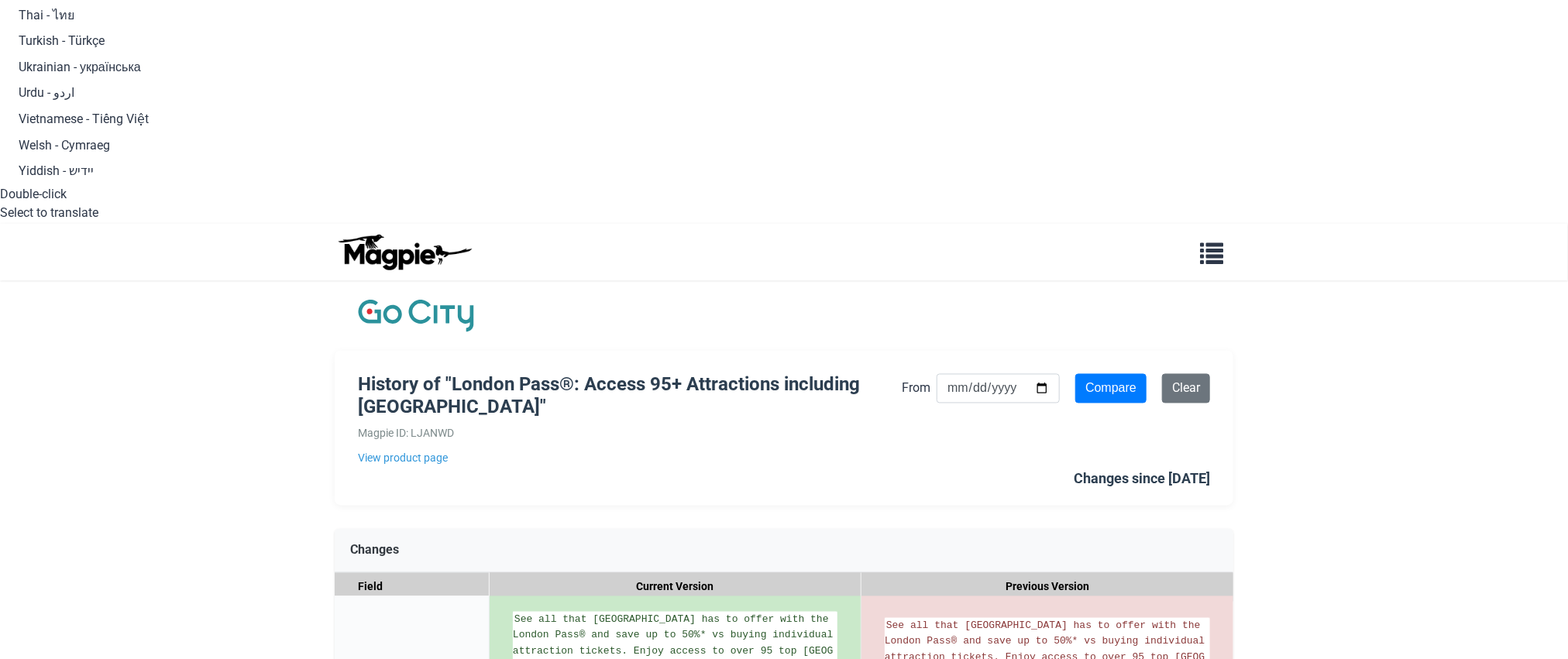
scroll to position [2098, 0]
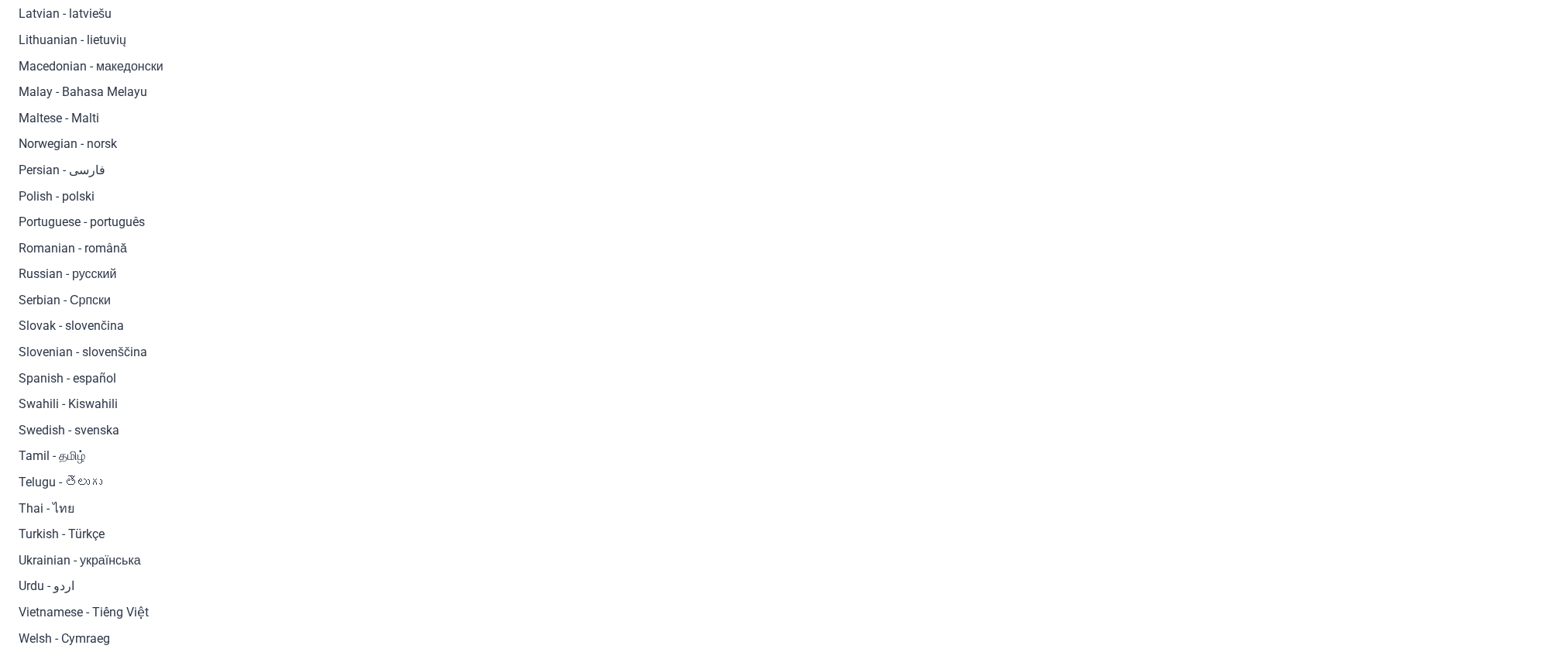
scroll to position [1171, 0]
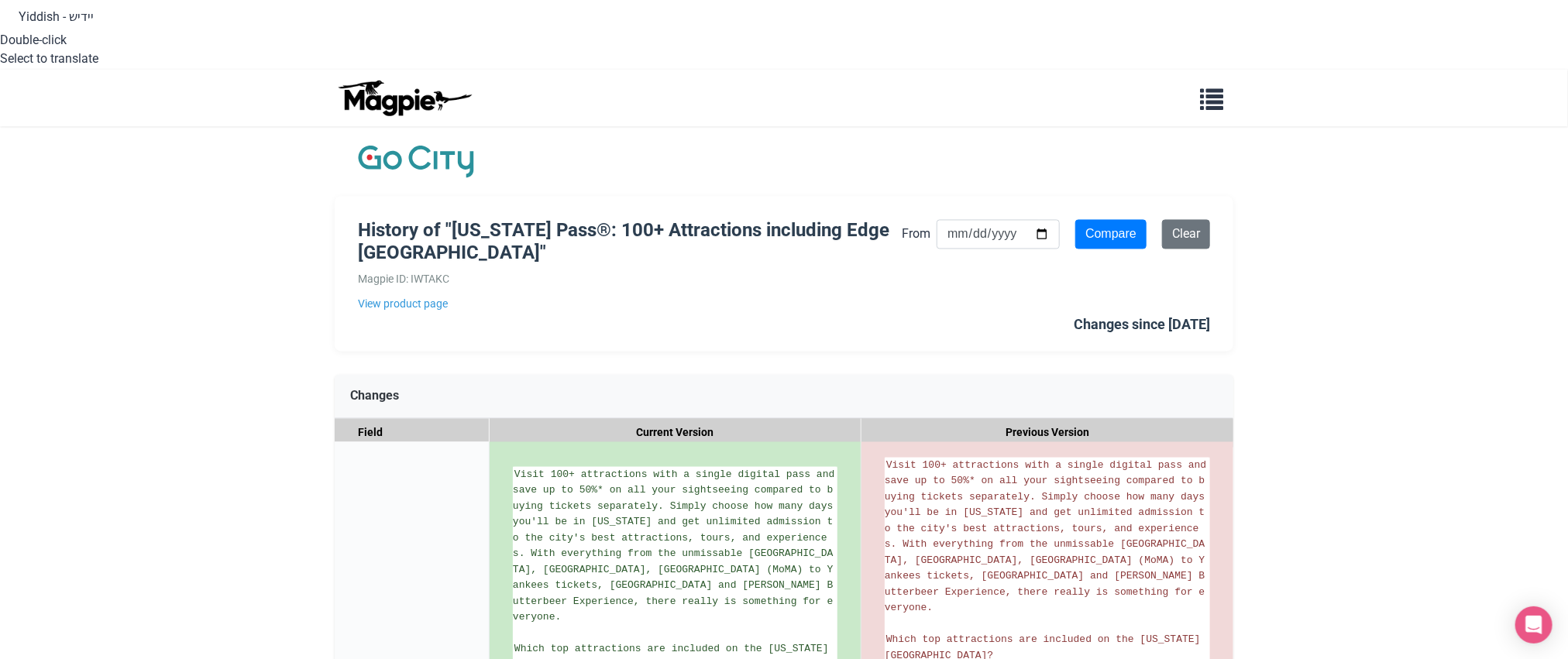
scroll to position [1693, 0]
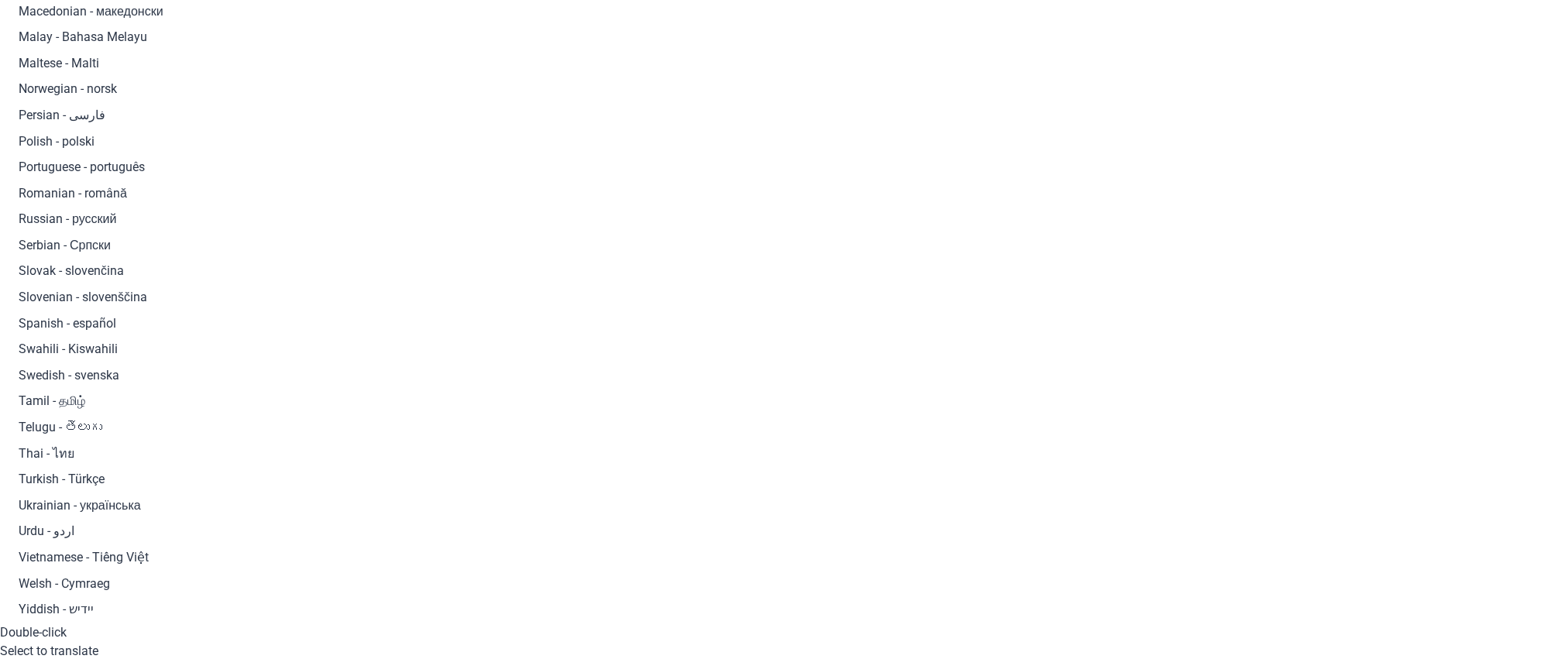
scroll to position [1171, 0]
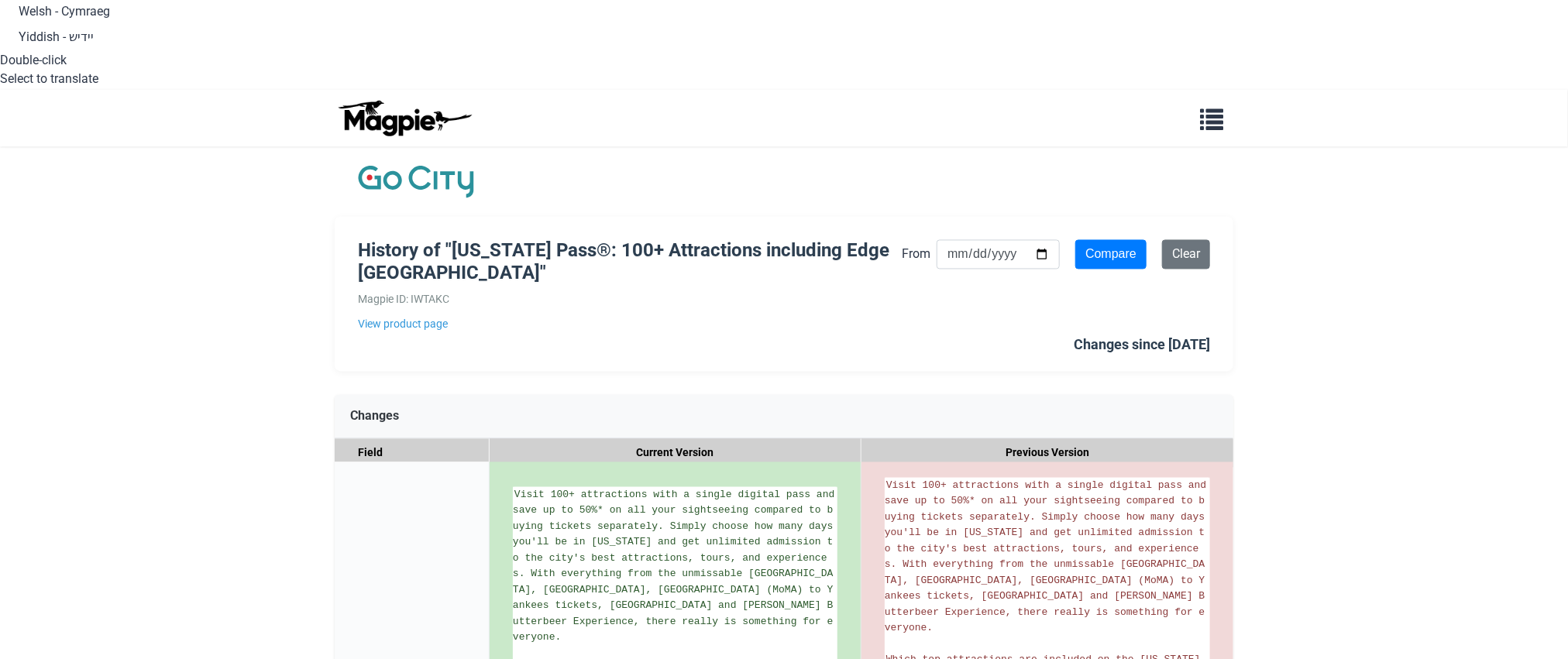
scroll to position [1885, 0]
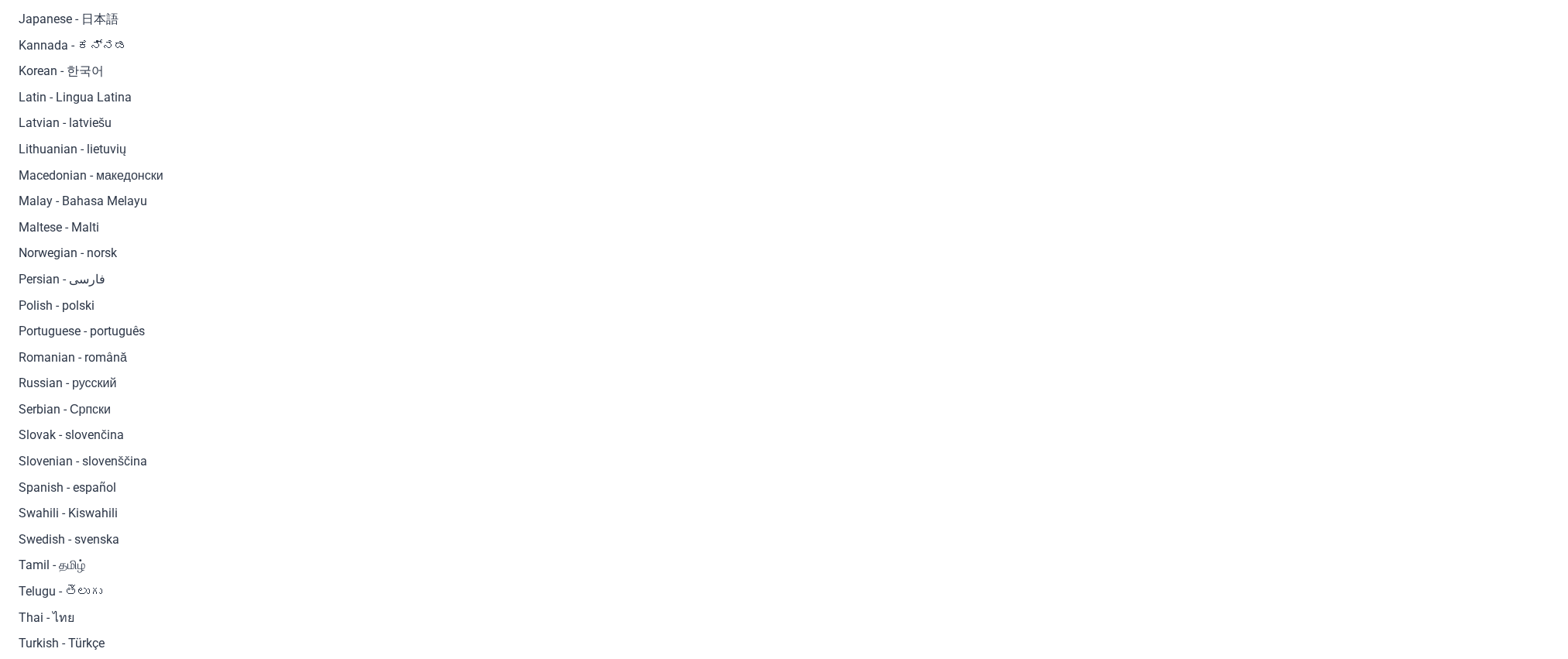
scroll to position [959, 0]
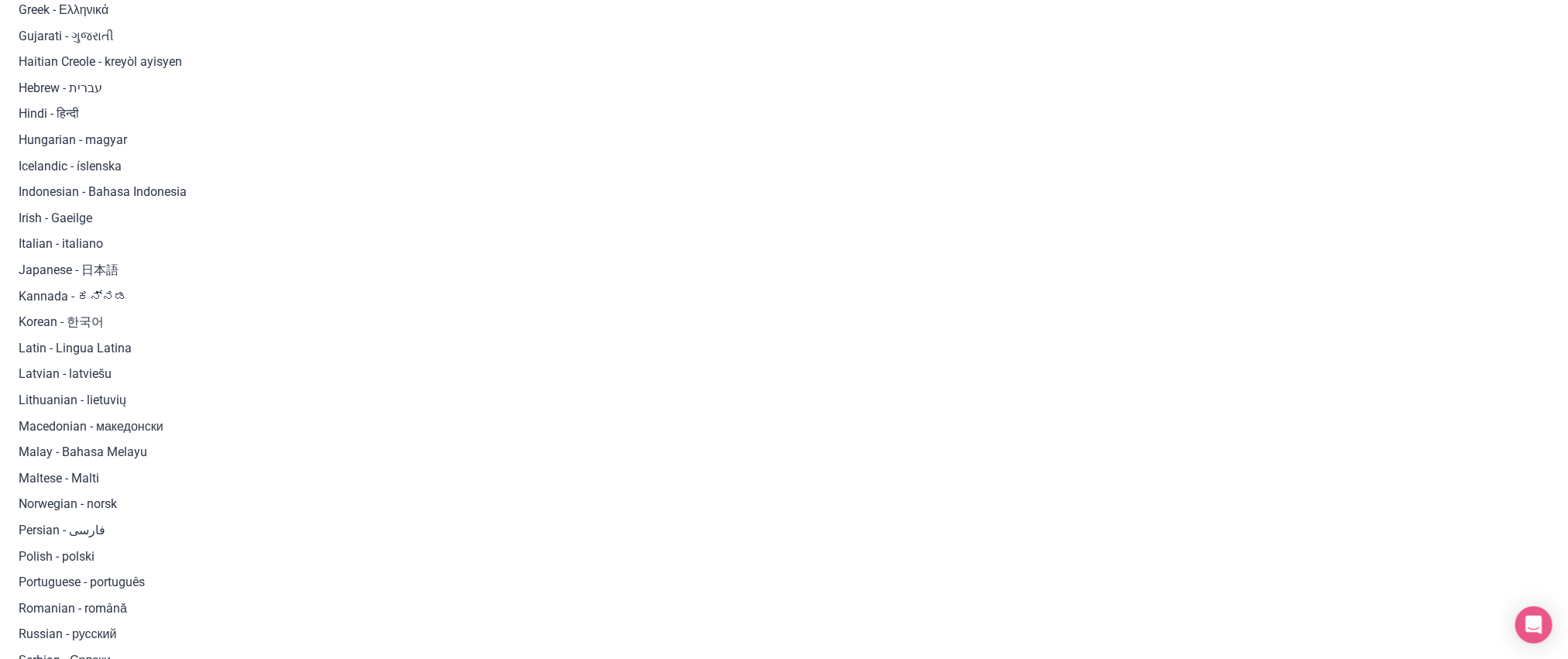
scroll to position [768, 0]
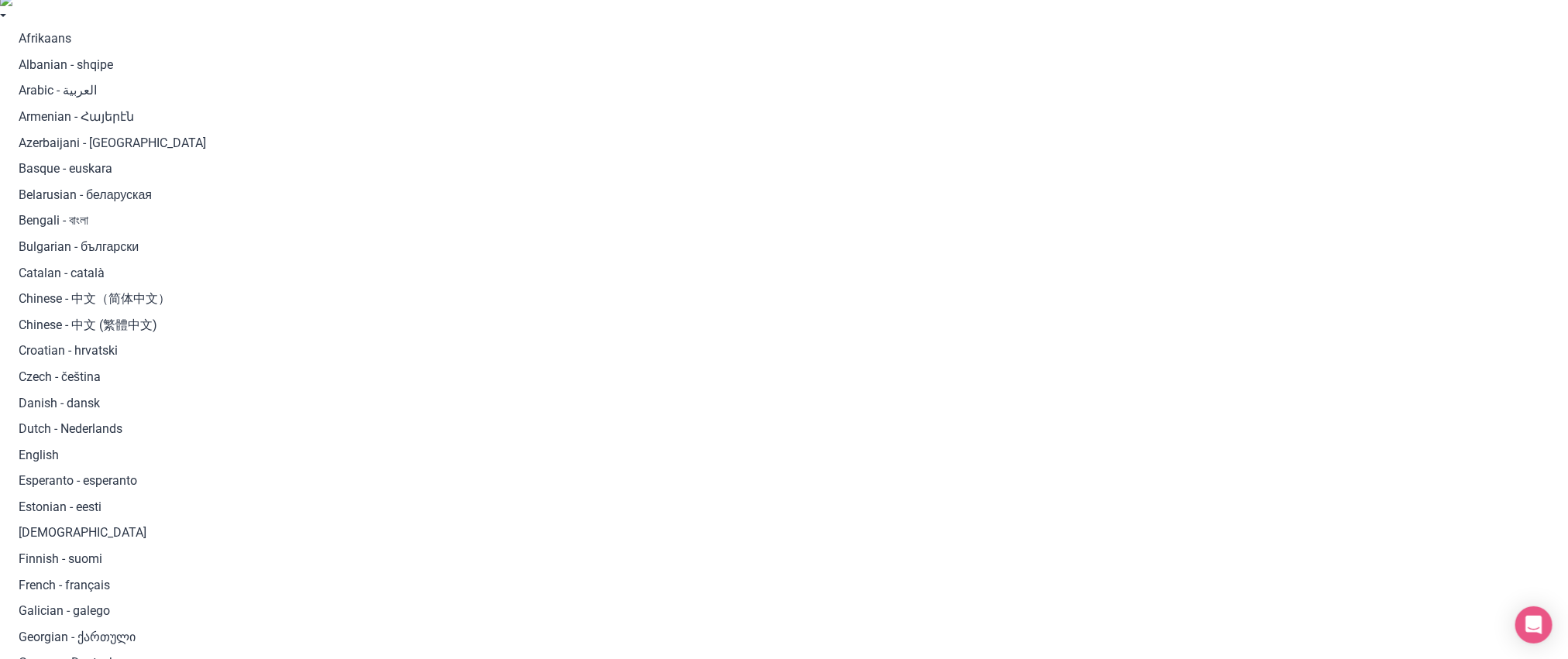
scroll to position [0, 0]
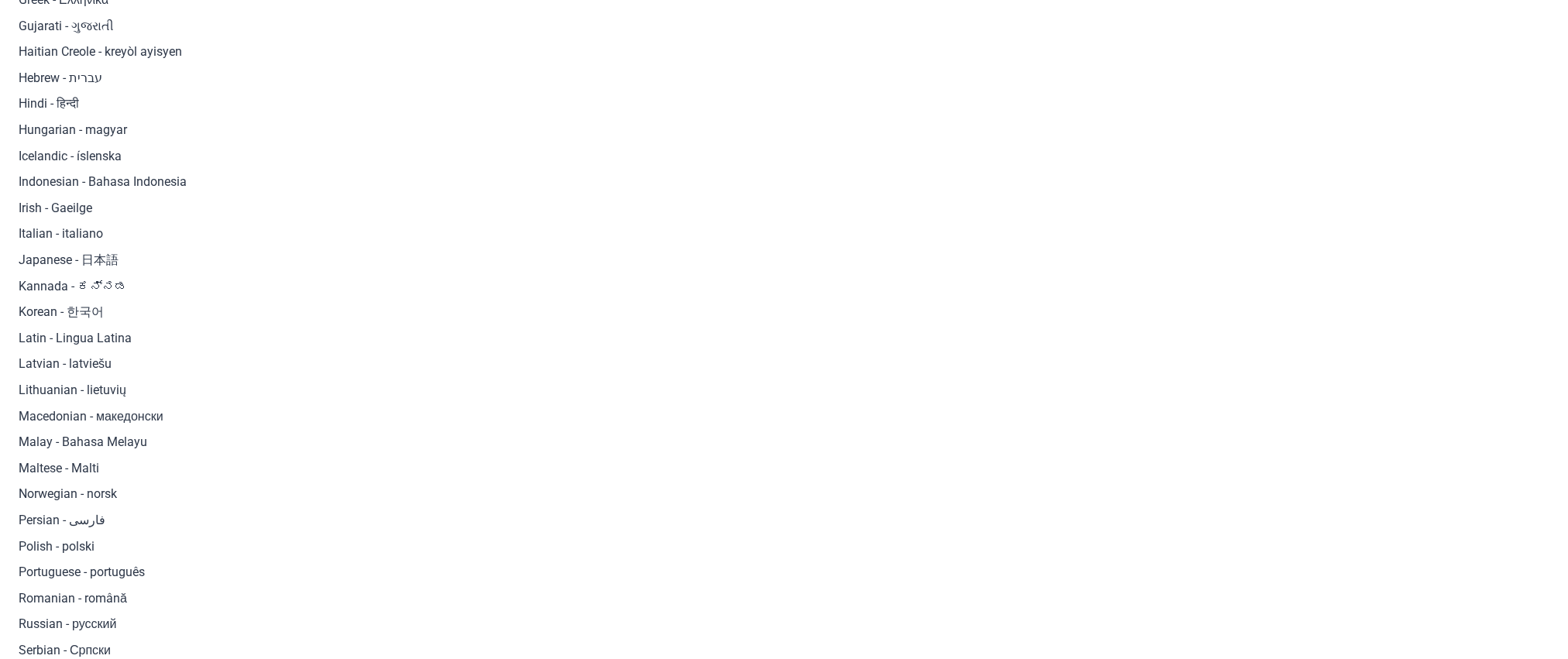
scroll to position [610, 0]
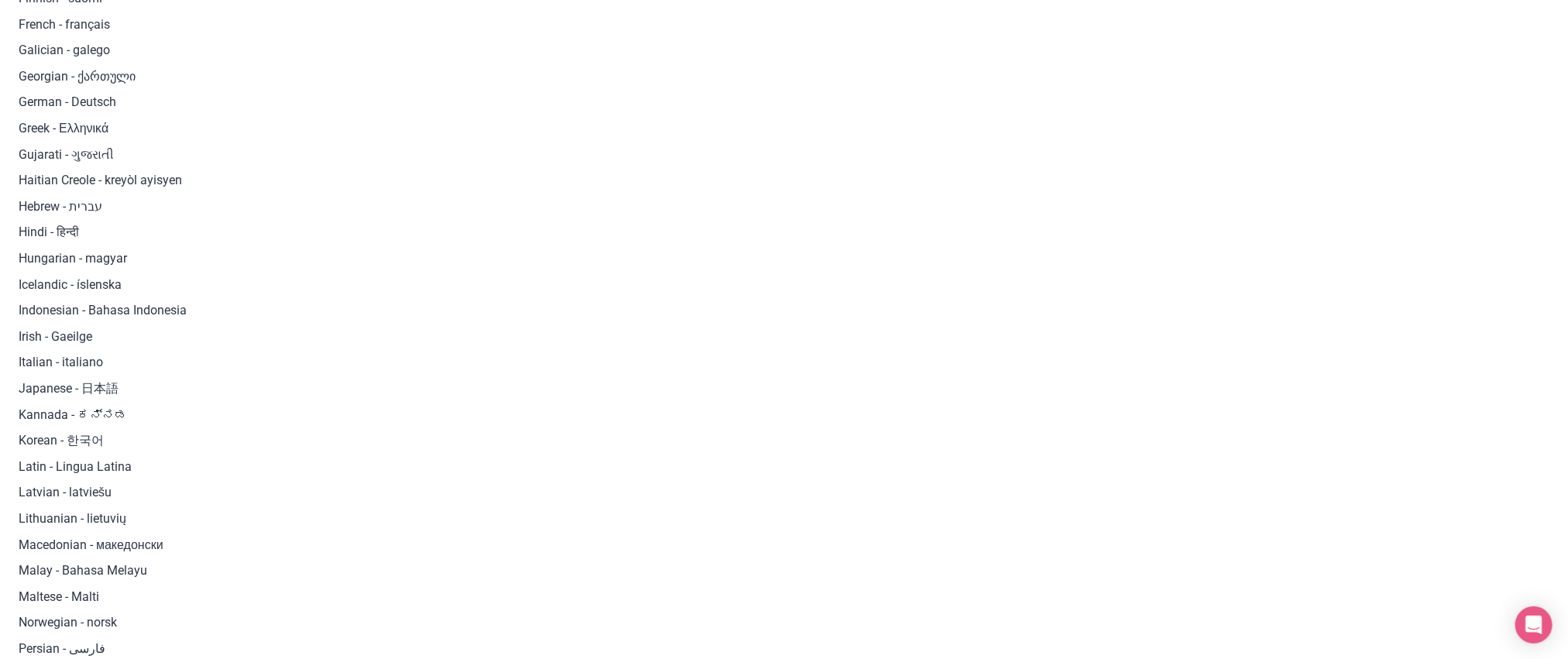
scroll to position [959, 0]
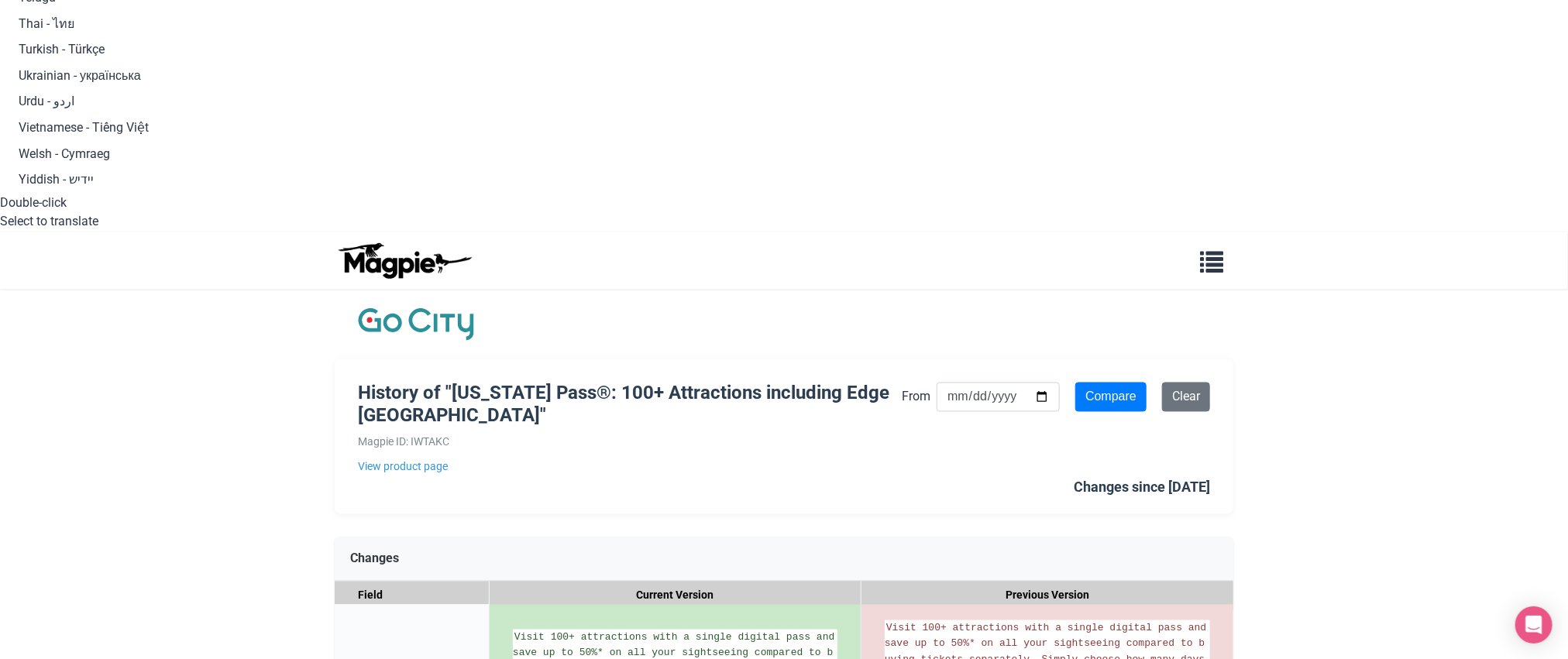
scroll to position [2151, 0]
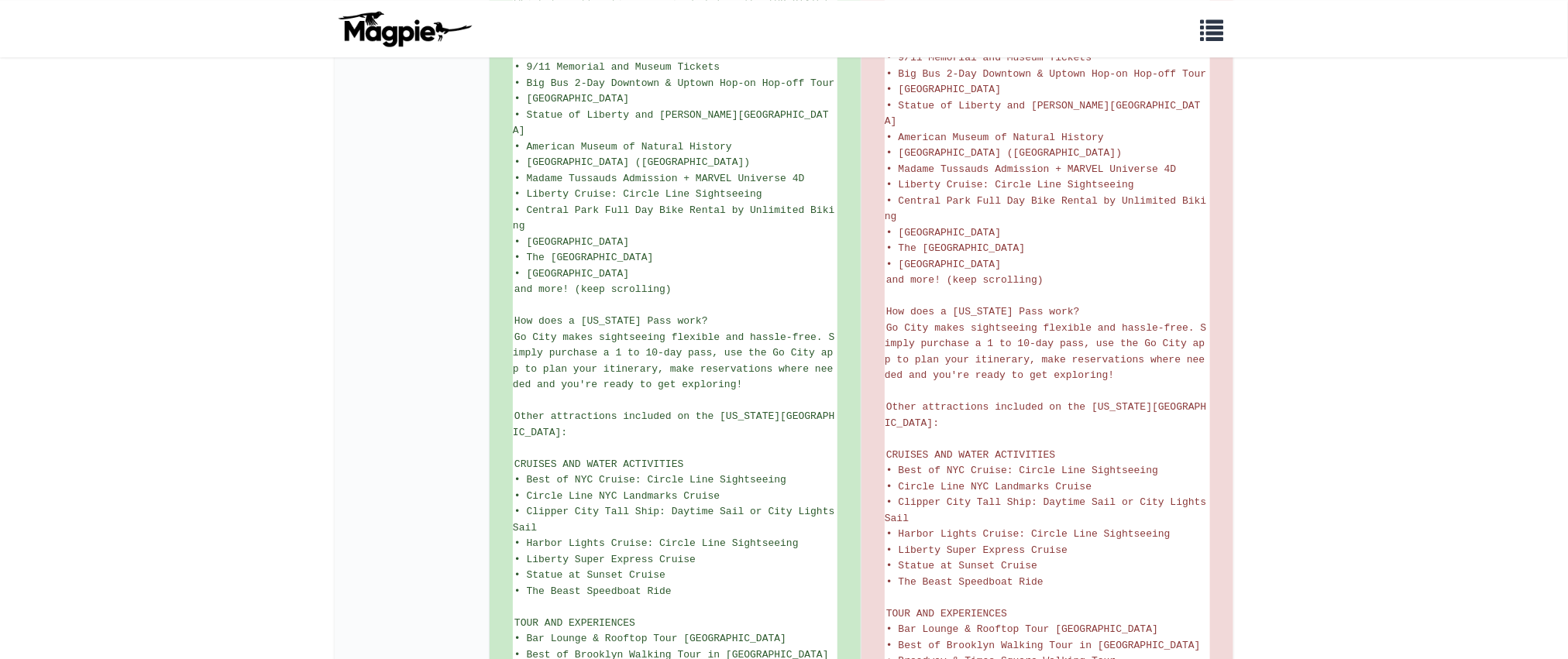
scroll to position [2429, 0]
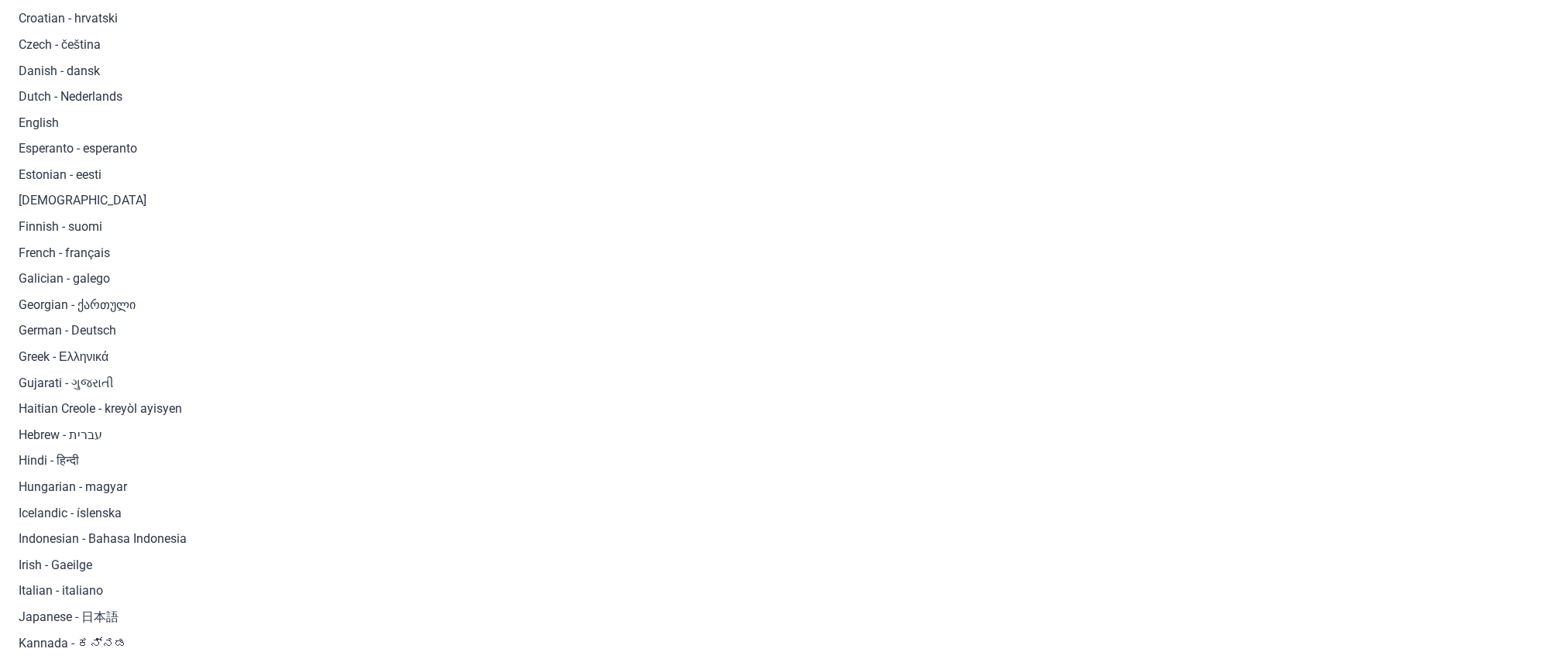
scroll to position [949, 0]
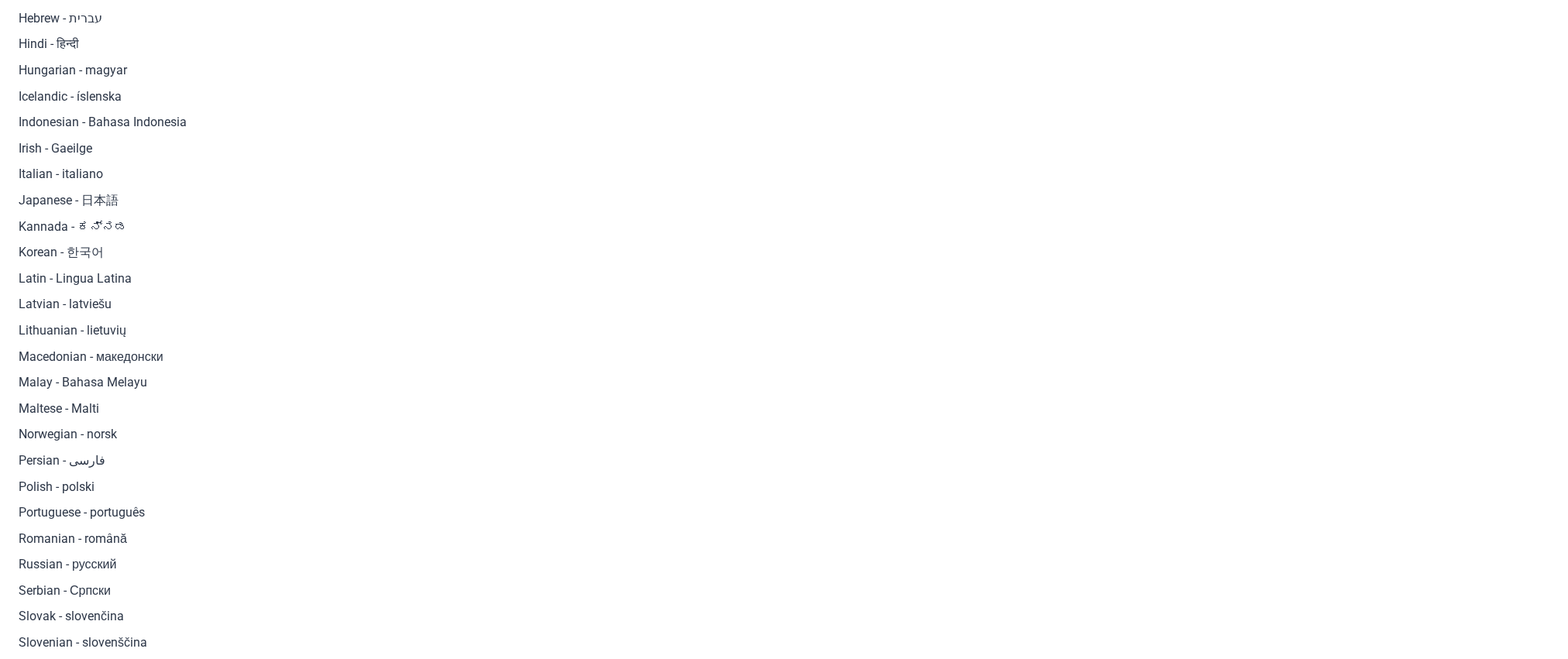
scroll to position [819, 0]
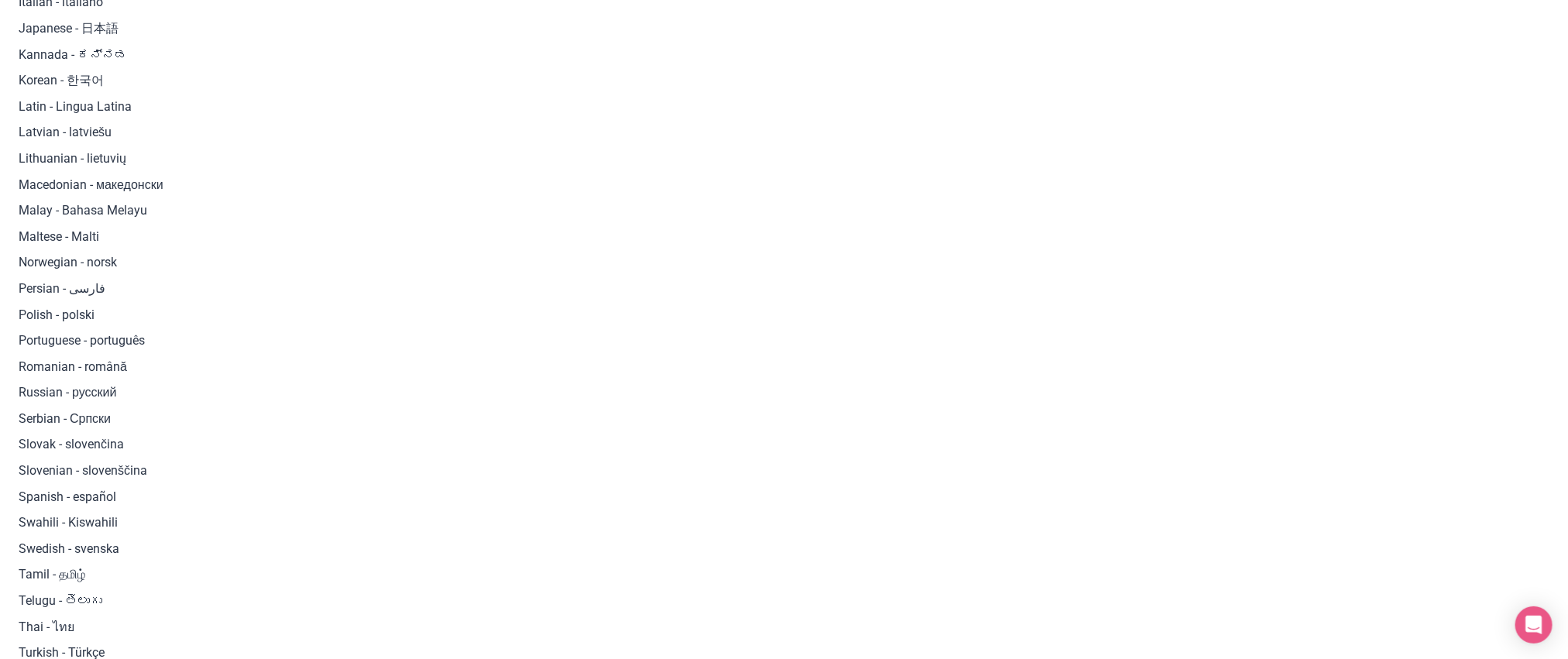
scroll to position [1056, 0]
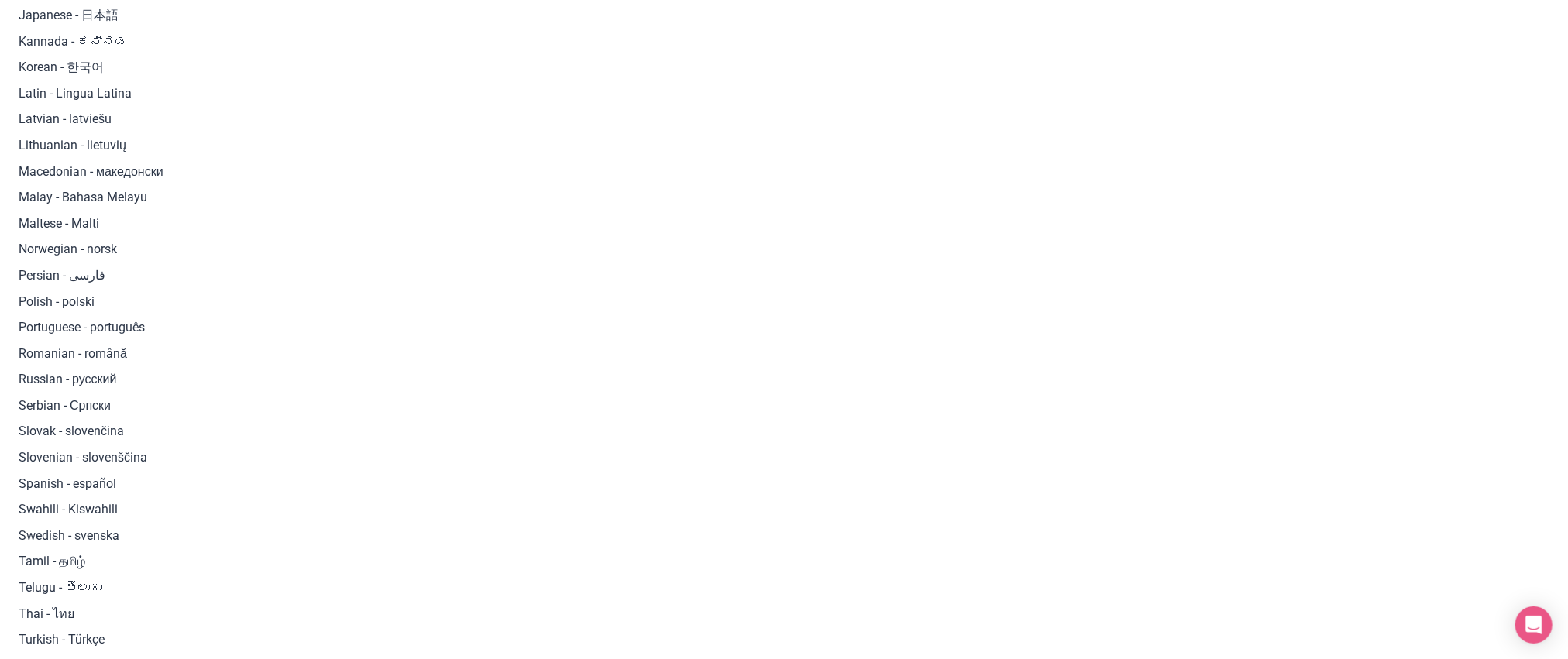
scroll to position [1046, 0]
